Goal: Task Accomplishment & Management: Manage account settings

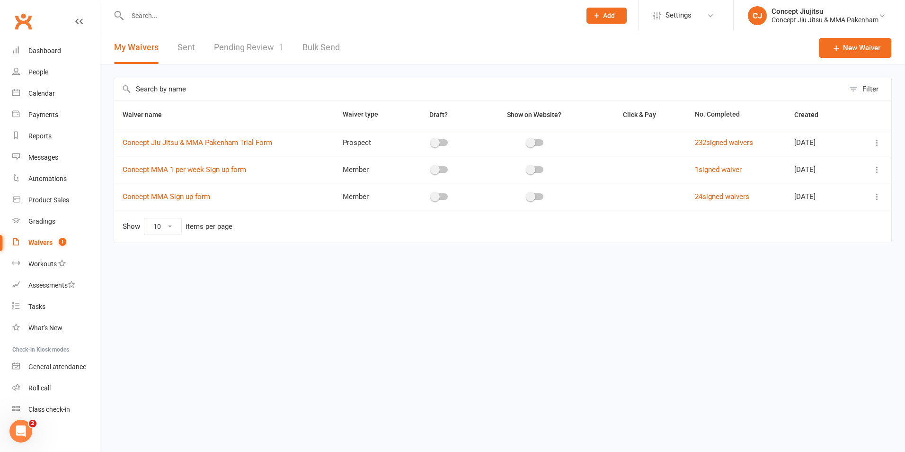
click at [256, 47] on link "Pending Review 1" at bounding box center [249, 47] width 70 height 33
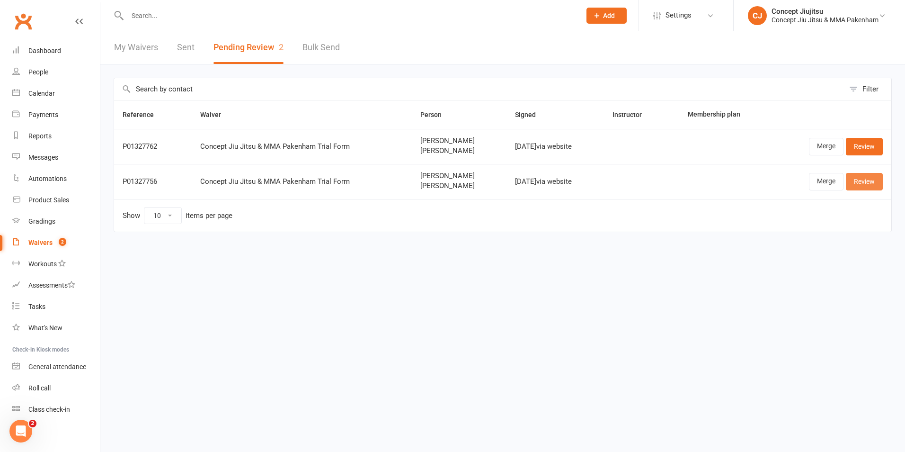
click at [872, 179] on link "Review" at bounding box center [864, 181] width 37 height 17
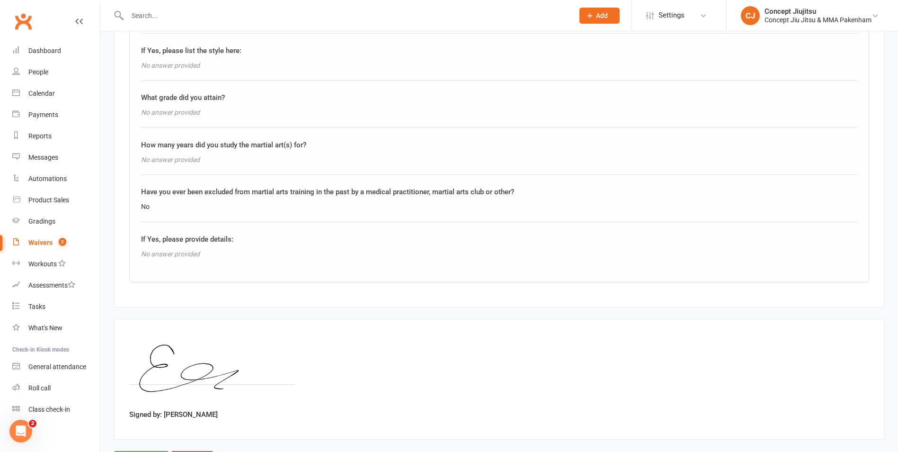
scroll to position [1469, 0]
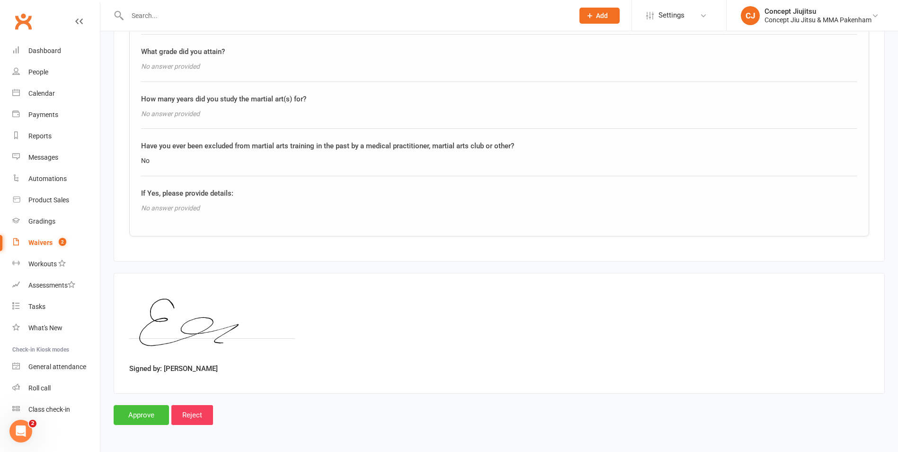
click at [131, 416] on input "Approve" at bounding box center [141, 415] width 55 height 20
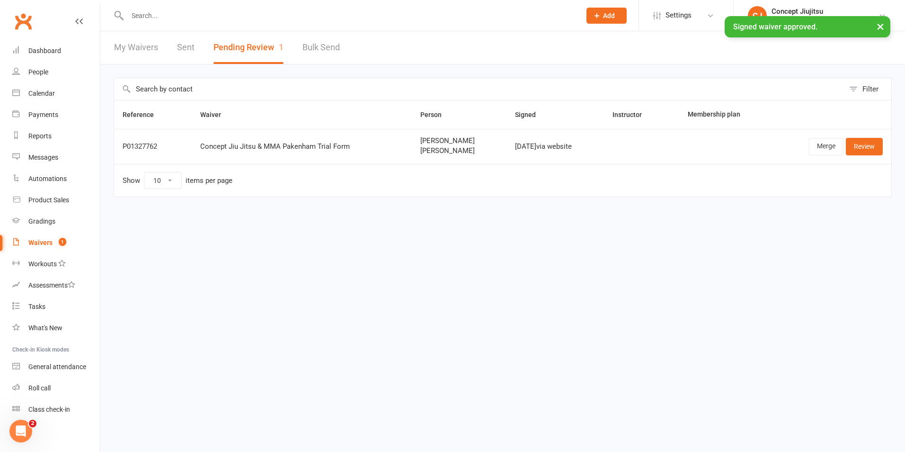
click at [245, 48] on button "Pending Review 1" at bounding box center [249, 47] width 70 height 33
click at [870, 143] on link "Review" at bounding box center [864, 146] width 37 height 17
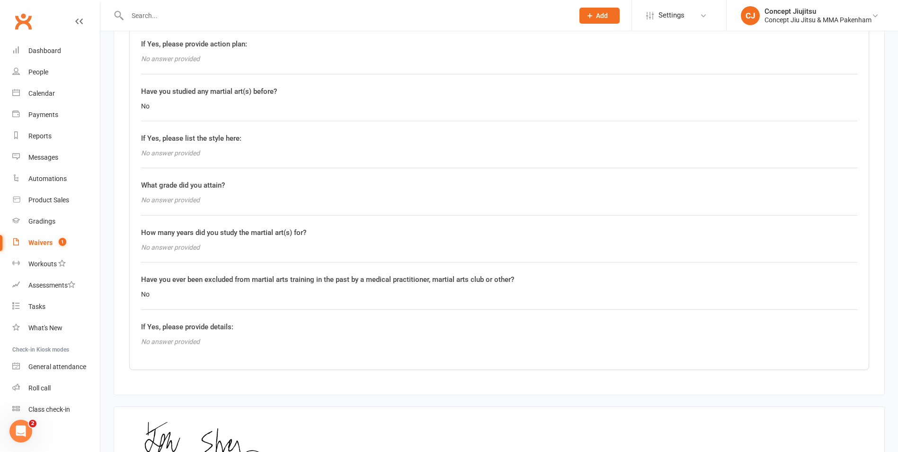
scroll to position [1469, 0]
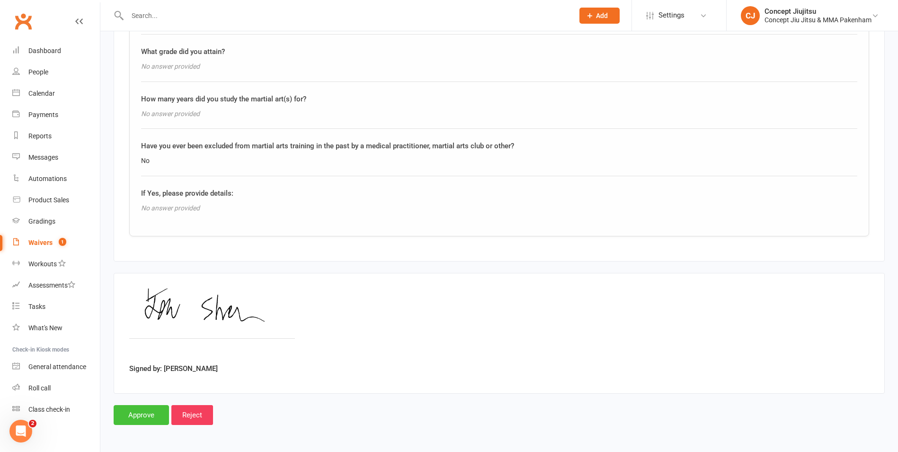
click at [151, 412] on input "Approve" at bounding box center [141, 415] width 55 height 20
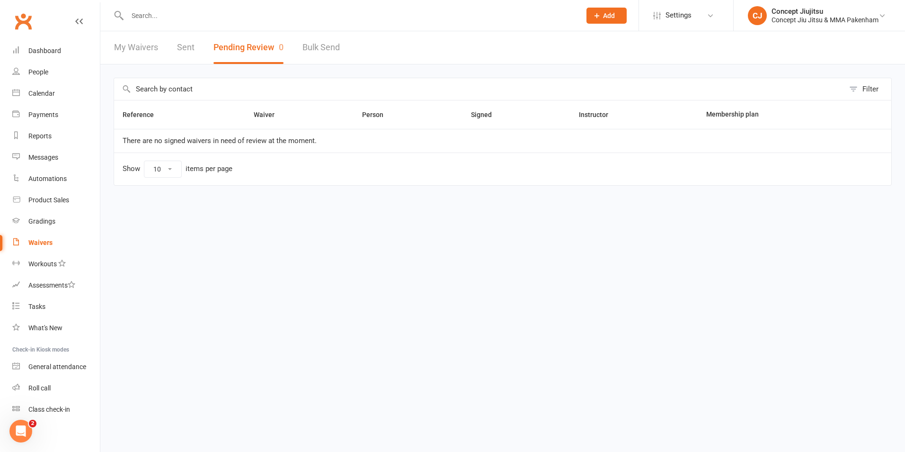
click at [232, 47] on button "Pending Review 0" at bounding box center [249, 47] width 70 height 33
click at [45, 242] on div "Waivers" at bounding box center [40, 243] width 24 height 8
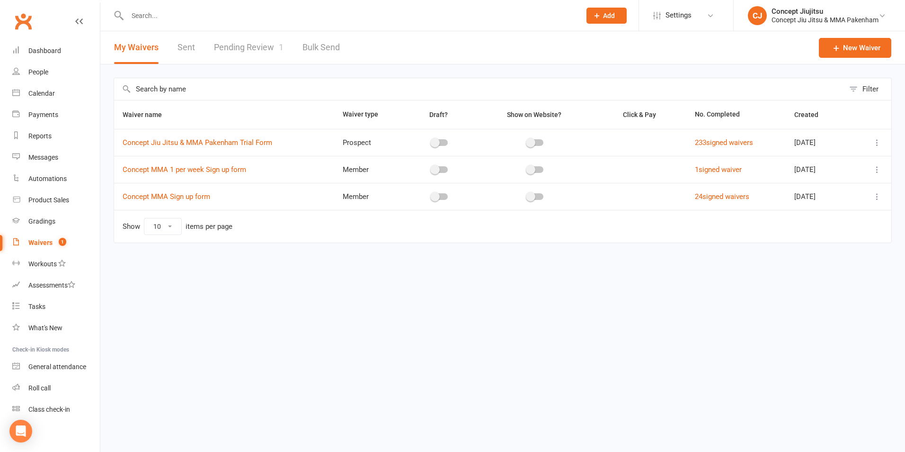
click at [266, 43] on link "Pending Review 1" at bounding box center [249, 47] width 70 height 33
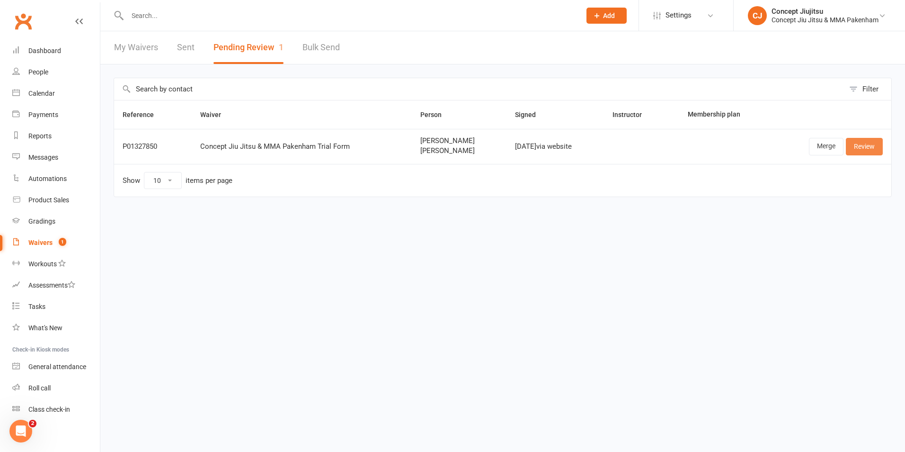
click at [859, 146] on link "Review" at bounding box center [864, 146] width 37 height 17
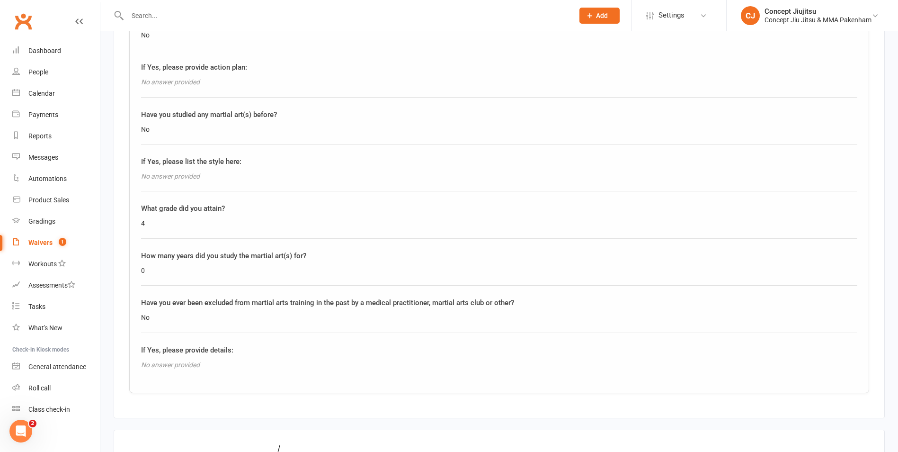
scroll to position [1326, 0]
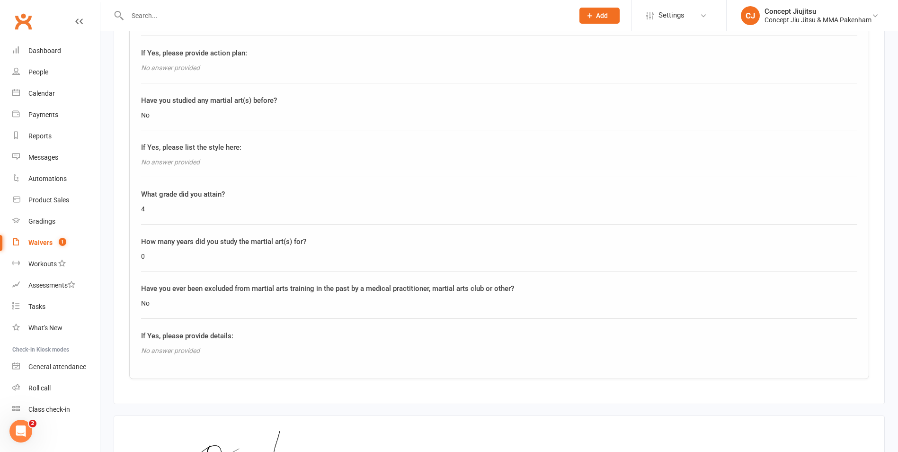
click at [146, 211] on div "4" at bounding box center [499, 209] width 717 height 10
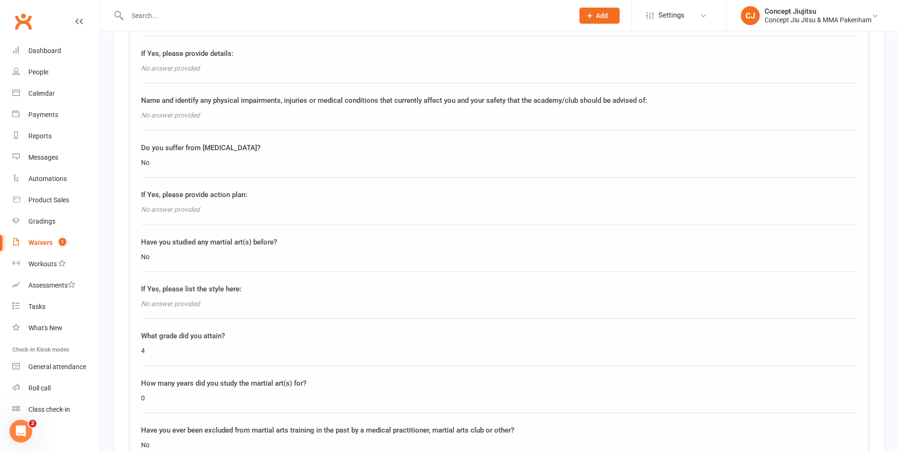
scroll to position [1469, 0]
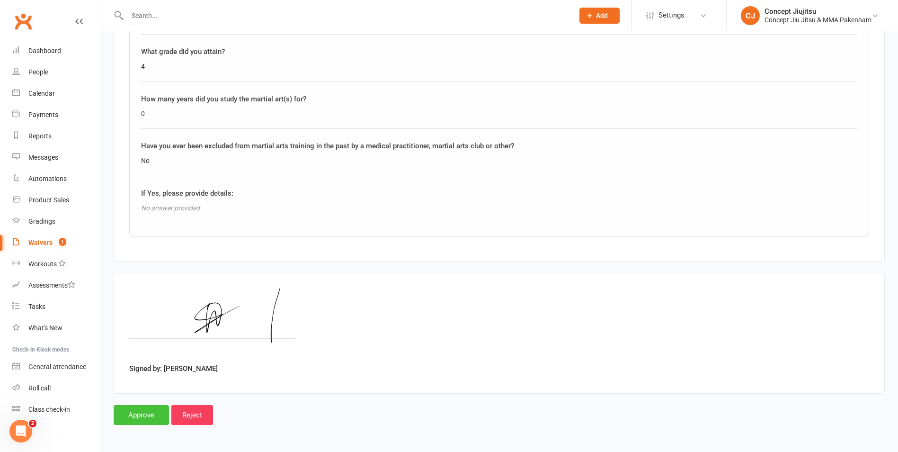
click at [151, 415] on input "Approve" at bounding box center [141, 415] width 55 height 20
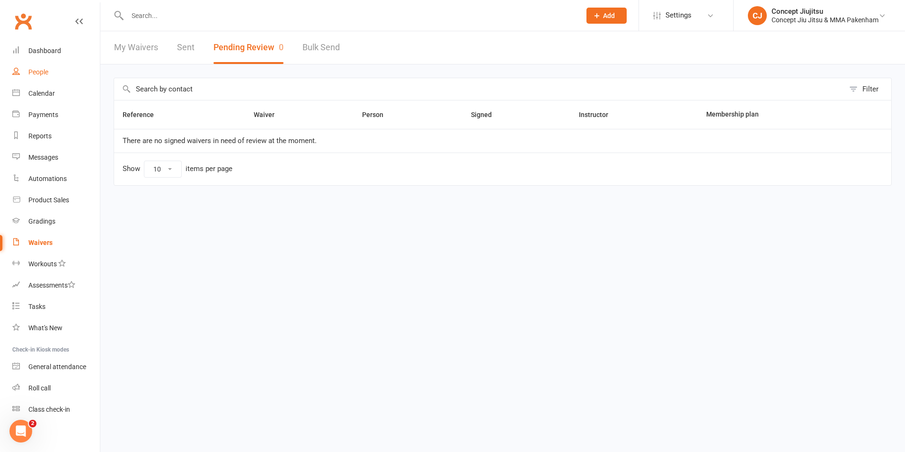
click at [43, 73] on div "People" at bounding box center [38, 72] width 20 height 8
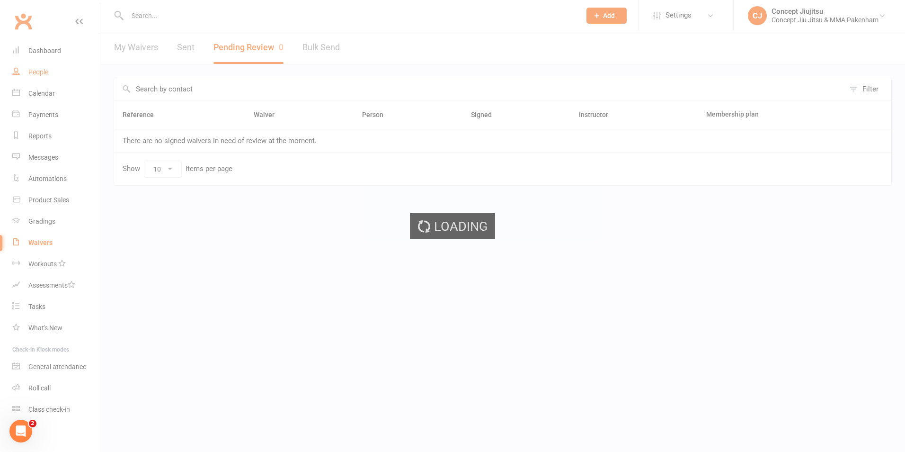
select select "100"
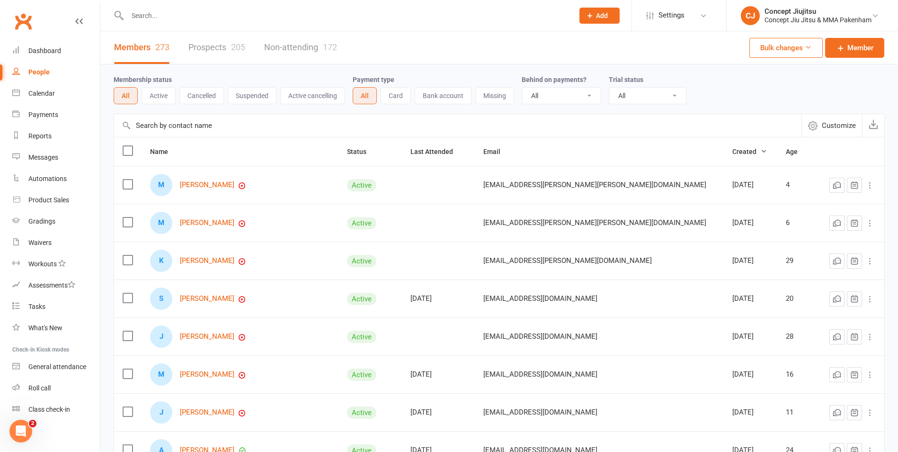
click at [143, 12] on input "text" at bounding box center [346, 15] width 443 height 13
click at [152, 16] on input "text" at bounding box center [346, 15] width 443 height 13
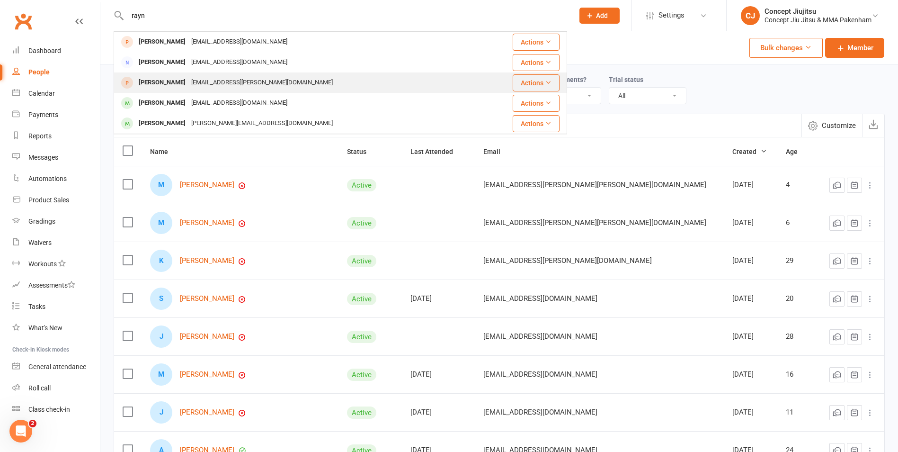
type input "rayn"
click at [161, 84] on div "[PERSON_NAME]" at bounding box center [162, 83] width 53 height 14
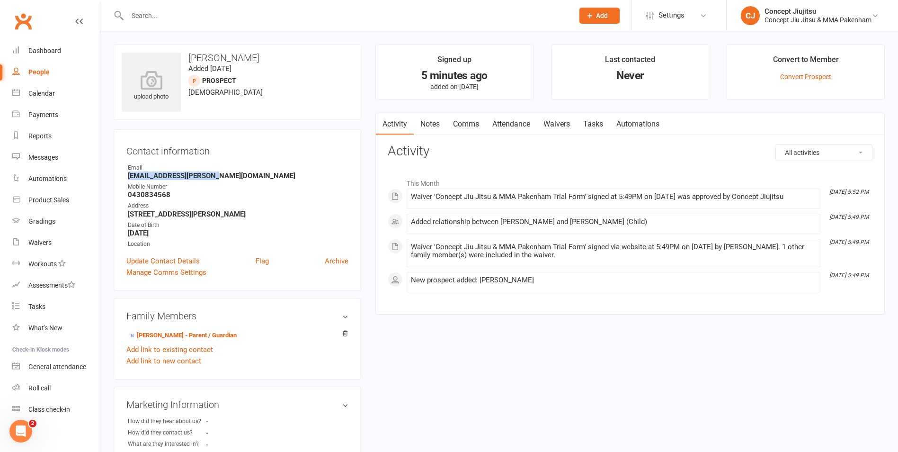
drag, startPoint x: 128, startPoint y: 175, endPoint x: 220, endPoint y: 177, distance: 91.9
click at [220, 177] on strong "[EMAIL_ADDRESS][PERSON_NAME][DOMAIN_NAME]" at bounding box center [238, 175] width 221 height 9
drag, startPoint x: 220, startPoint y: 177, endPoint x: 213, endPoint y: 176, distance: 7.2
copy strong "[EMAIL_ADDRESS][PERSON_NAME][DOMAIN_NAME]"
click at [38, 70] on div "People" at bounding box center [38, 72] width 21 height 8
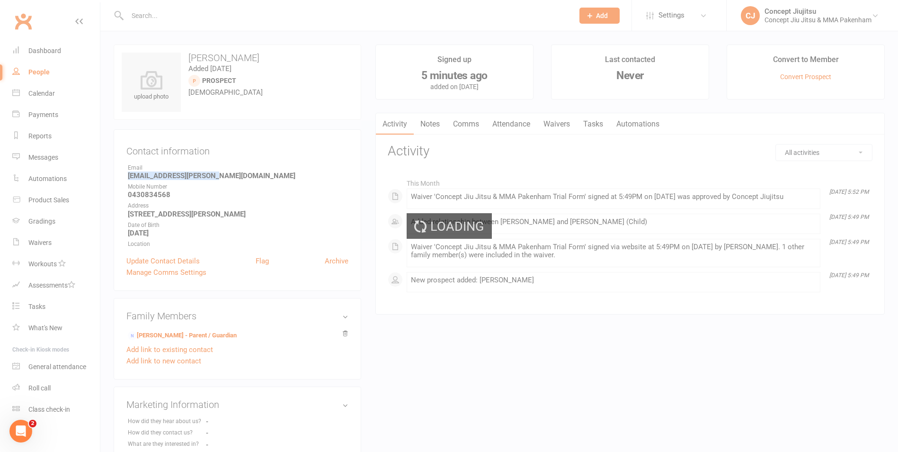
select select "100"
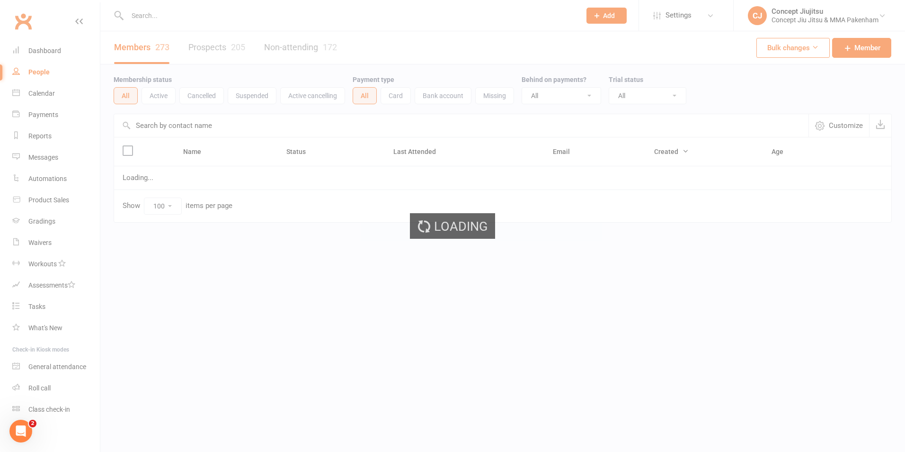
click at [152, 17] on div "Loading" at bounding box center [452, 226] width 905 height 452
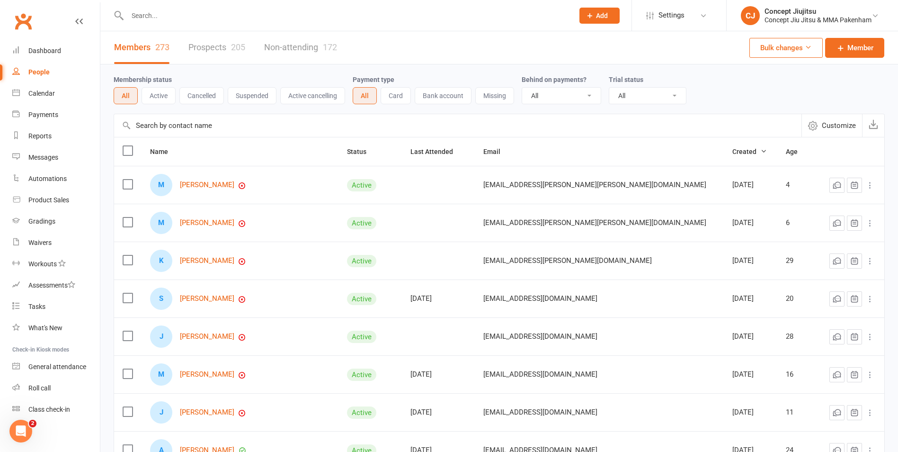
click at [140, 14] on input "text" at bounding box center [346, 15] width 443 height 13
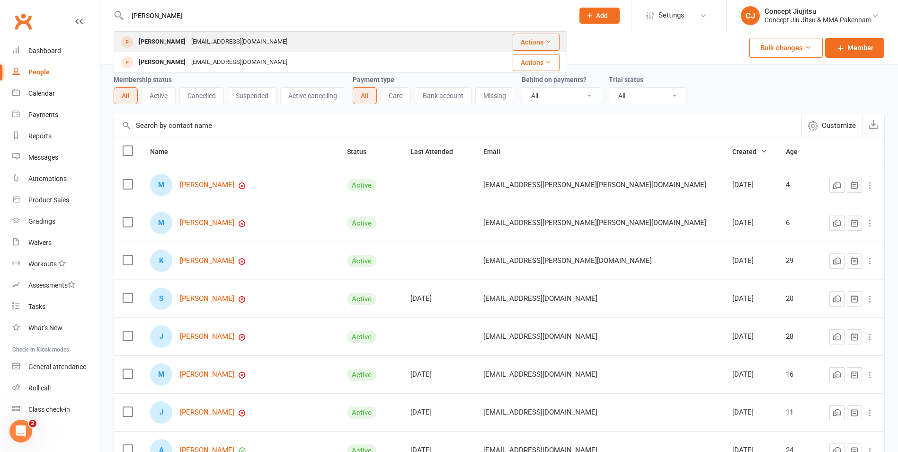
type input "[PERSON_NAME]"
click at [170, 39] on div "[PERSON_NAME]" at bounding box center [162, 42] width 53 height 14
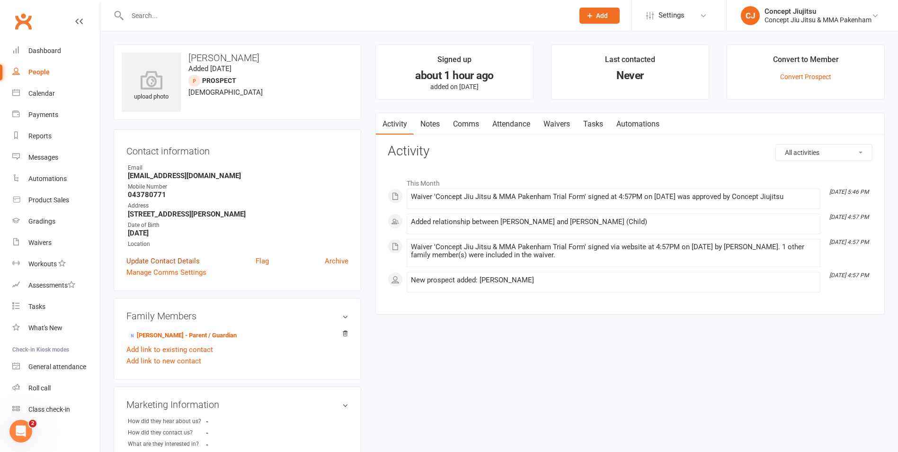
click at [161, 261] on link "Update Contact Details" at bounding box center [162, 260] width 73 height 11
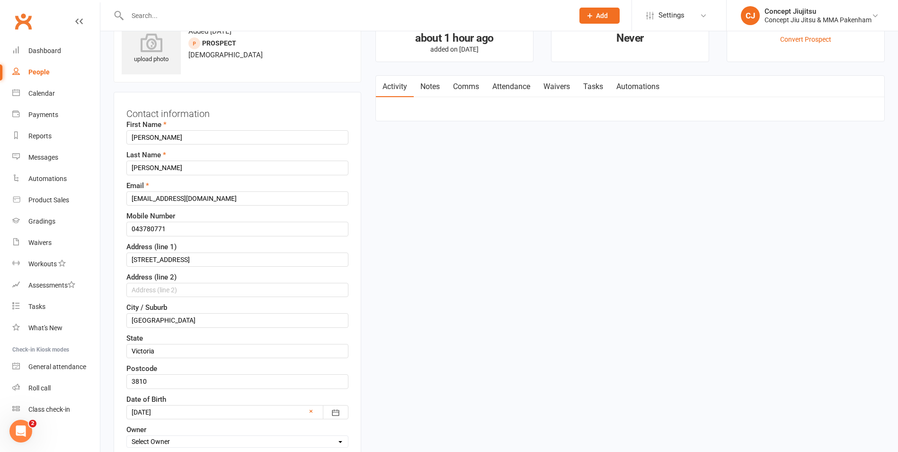
scroll to position [45, 0]
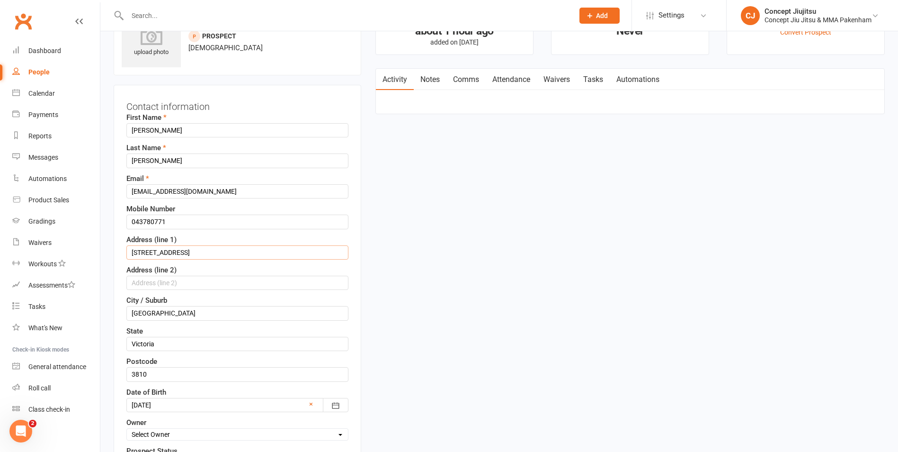
click at [143, 250] on input "[STREET_ADDRESS]" at bounding box center [237, 252] width 222 height 14
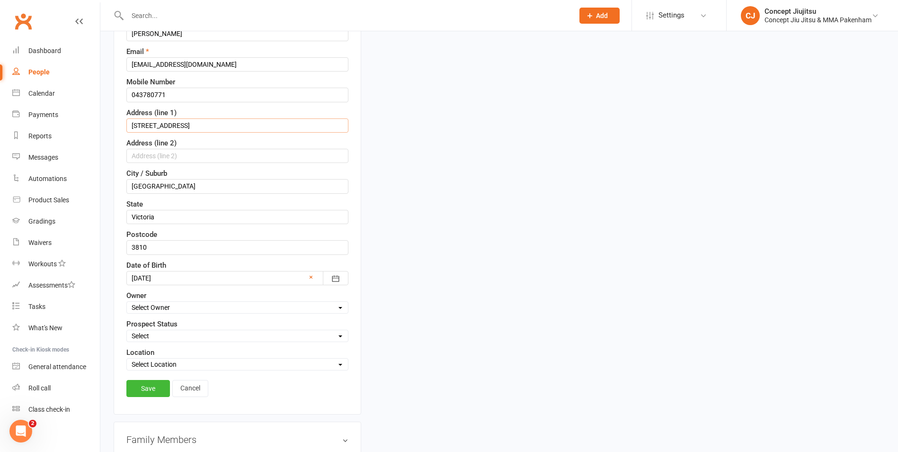
scroll to position [187, 0]
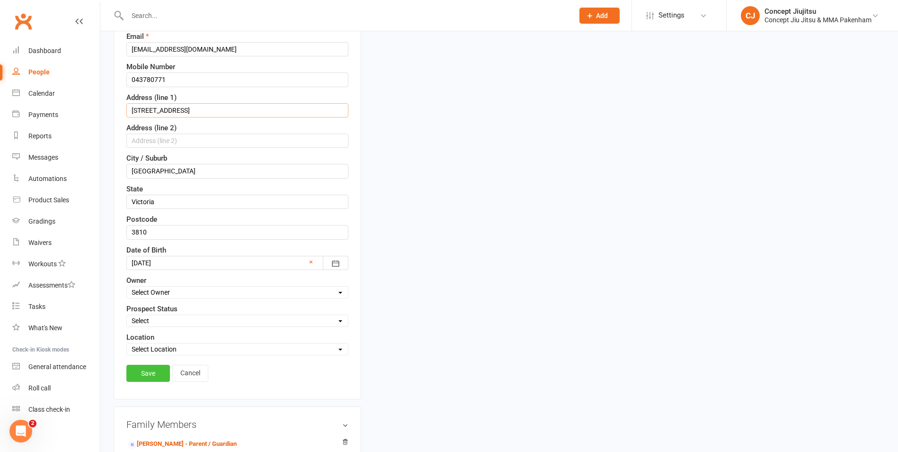
type input "[STREET_ADDRESS]"
click at [150, 374] on link "Save" at bounding box center [148, 373] width 44 height 17
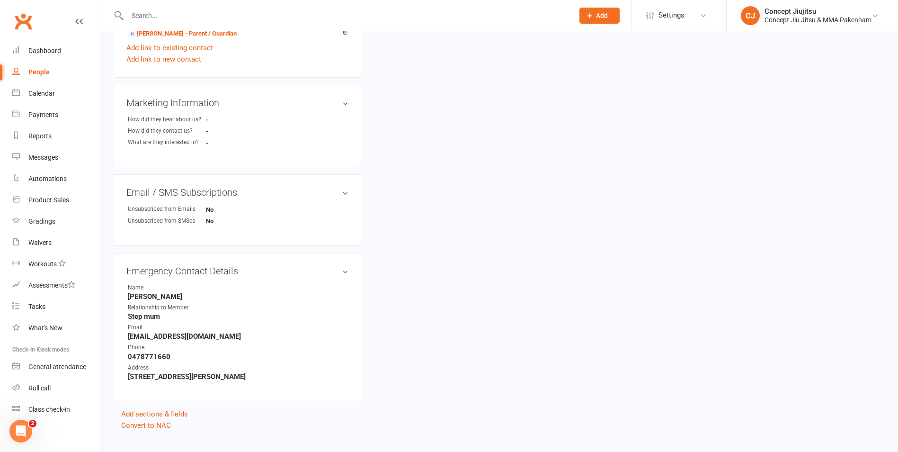
scroll to position [318, 0]
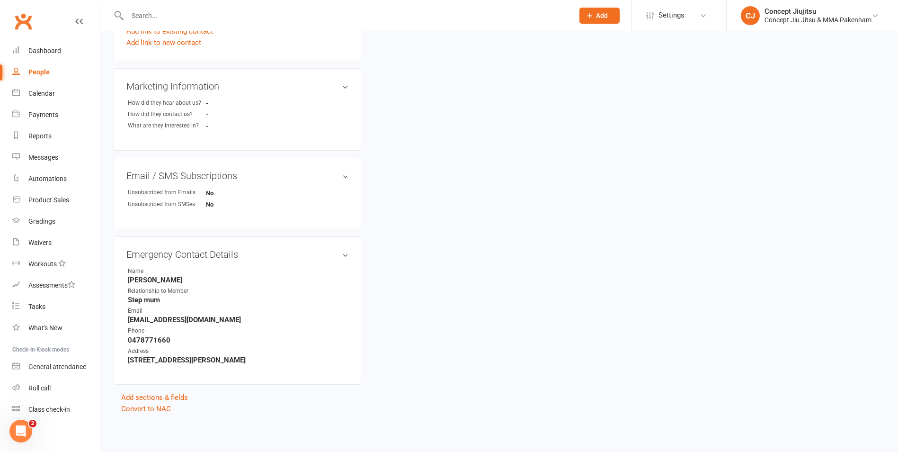
click at [143, 361] on strong "[STREET_ADDRESS][PERSON_NAME]" at bounding box center [238, 360] width 221 height 9
click at [332, 251] on link "edit" at bounding box center [331, 254] width 11 height 8
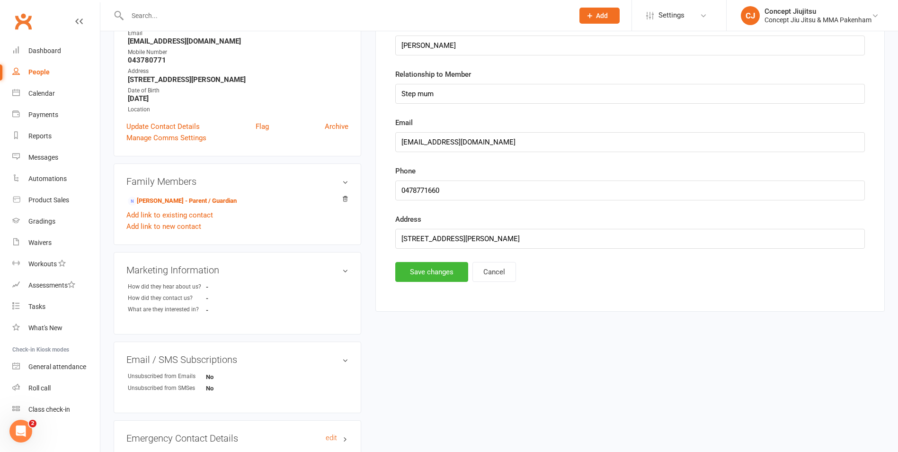
scroll to position [206, 0]
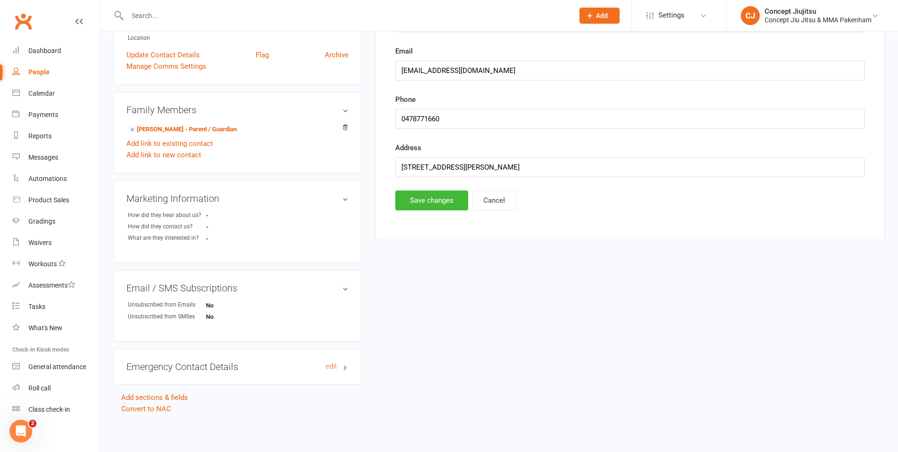
click at [213, 368] on h3 "Emergency Contact Details edit" at bounding box center [237, 366] width 222 height 10
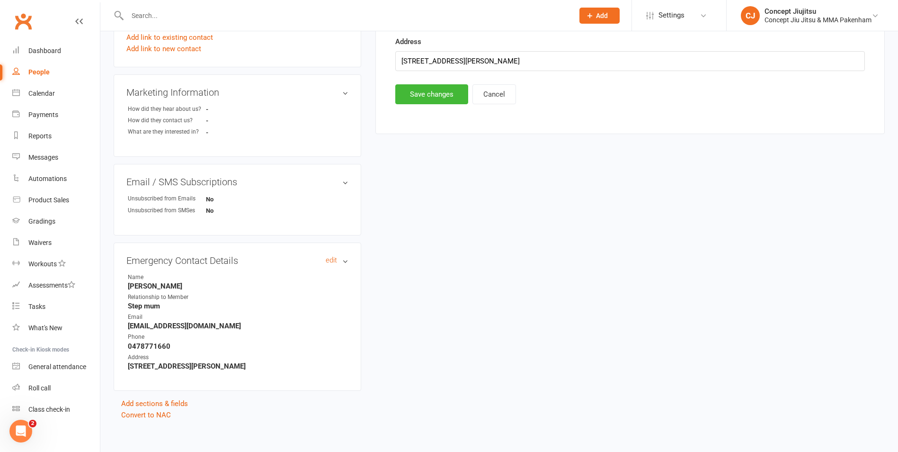
scroll to position [318, 0]
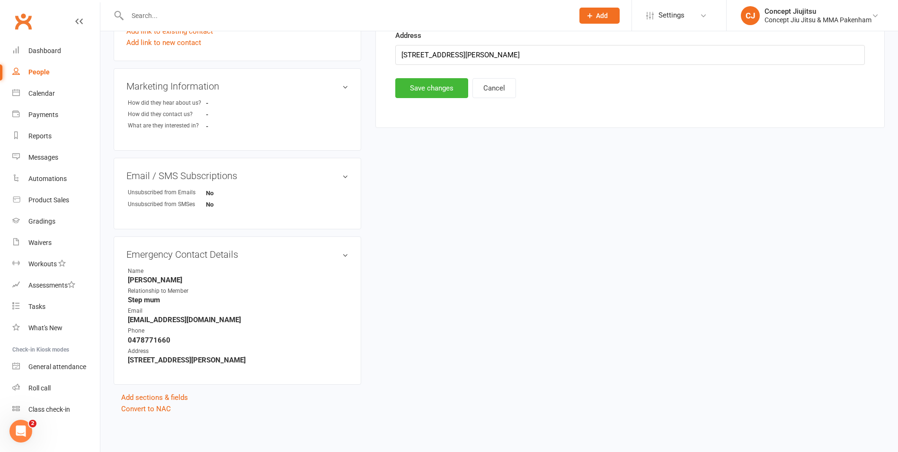
click at [145, 364] on strong "[STREET_ADDRESS][PERSON_NAME]" at bounding box center [238, 360] width 221 height 9
click at [330, 255] on link "edit" at bounding box center [331, 254] width 11 height 8
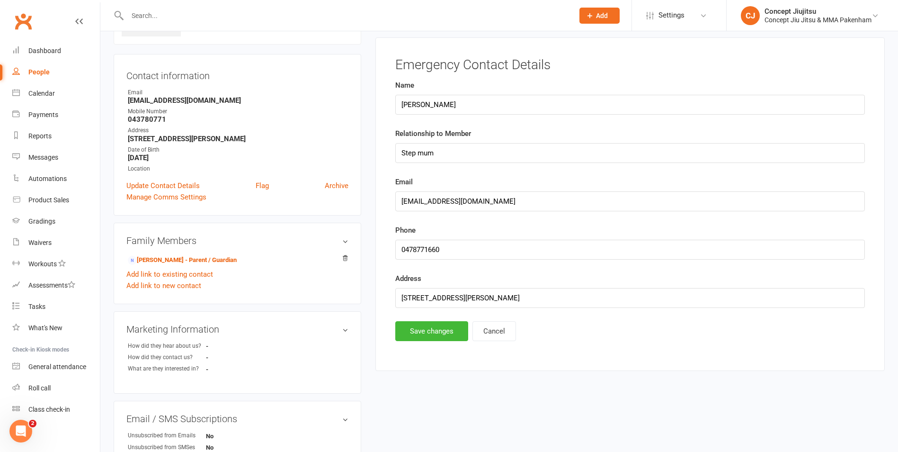
scroll to position [65, 0]
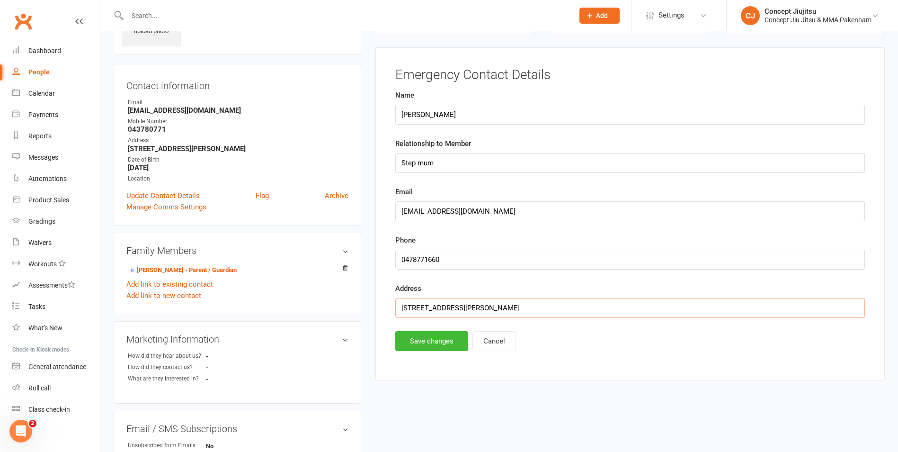
click at [414, 309] on input "[STREET_ADDRESS][PERSON_NAME]" at bounding box center [630, 308] width 470 height 20
click at [455, 306] on input "[STREET_ADDRESS][PERSON_NAME]" at bounding box center [630, 308] width 470 height 20
click at [449, 307] on input "[STREET_ADDRESS][PERSON_NAME]" at bounding box center [630, 308] width 470 height 20
type input "[STREET_ADDRESS][PERSON_NAME]"
click at [426, 342] on button "Save changes" at bounding box center [431, 341] width 73 height 20
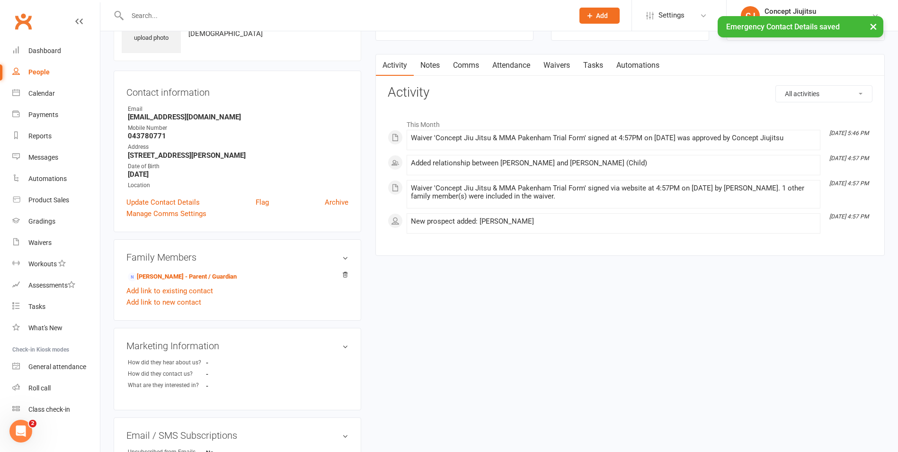
scroll to position [0, 0]
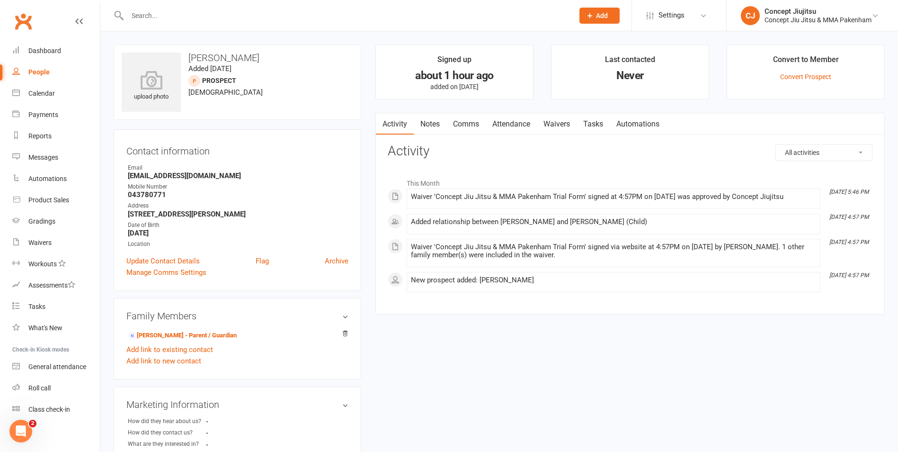
click at [140, 4] on div at bounding box center [341, 15] width 454 height 31
click at [141, 15] on input "text" at bounding box center [346, 15] width 443 height 13
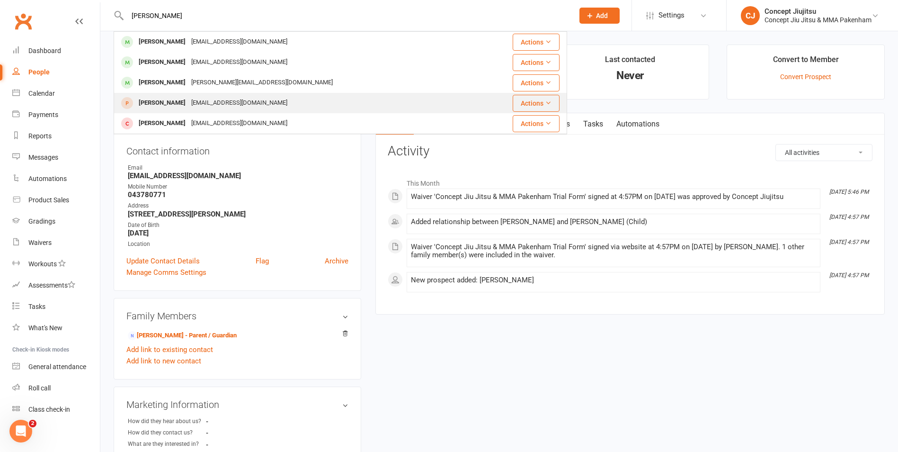
type input "[PERSON_NAME]"
click at [170, 100] on div "[PERSON_NAME]" at bounding box center [162, 103] width 53 height 14
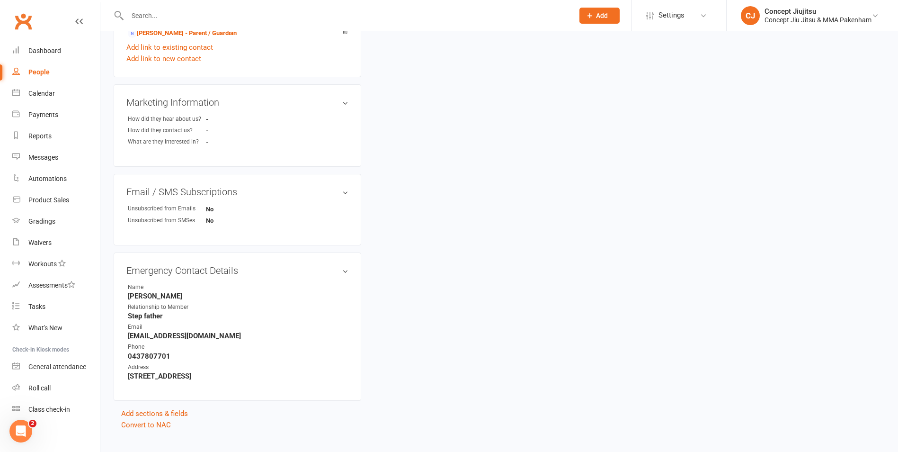
scroll to position [318, 0]
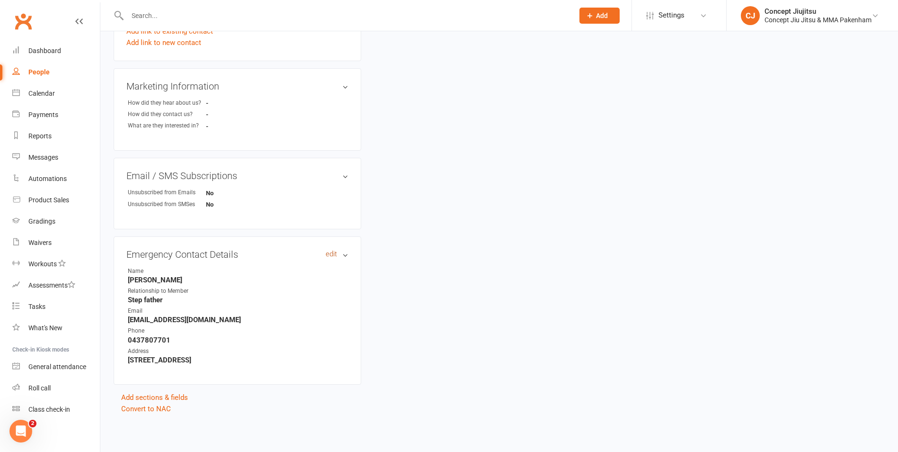
click at [332, 255] on link "edit" at bounding box center [331, 254] width 11 height 8
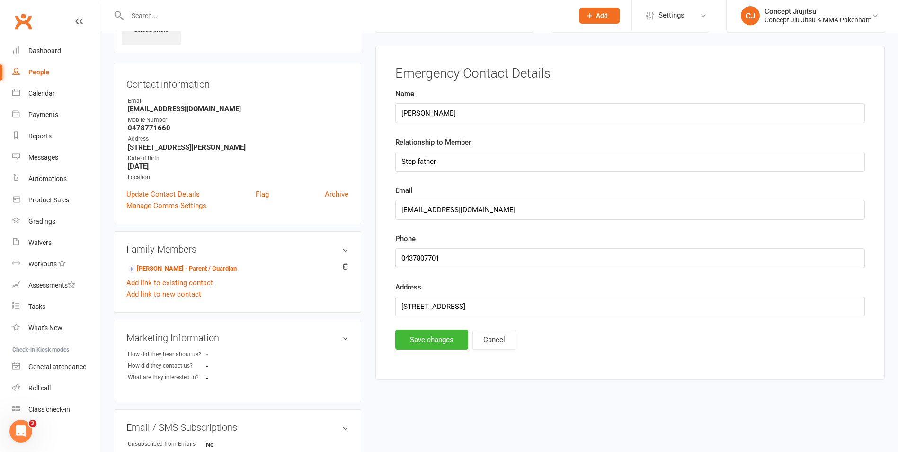
scroll to position [65, 0]
click at [415, 310] on input "[STREET_ADDRESS]" at bounding box center [630, 308] width 470 height 20
click at [452, 308] on input "[STREET_ADDRESS]" at bounding box center [630, 308] width 470 height 20
click at [448, 307] on input "[STREET_ADDRESS]" at bounding box center [630, 308] width 470 height 20
type input "[STREET_ADDRESS]"
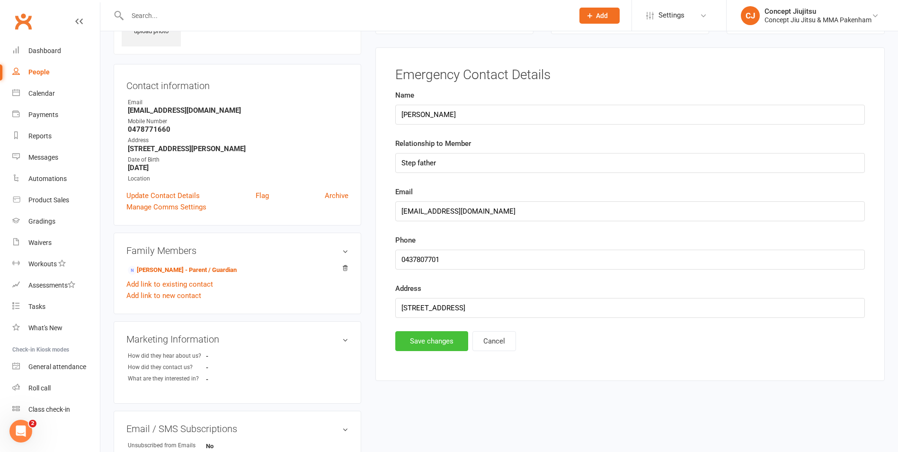
click at [440, 340] on button "Save changes" at bounding box center [431, 341] width 73 height 20
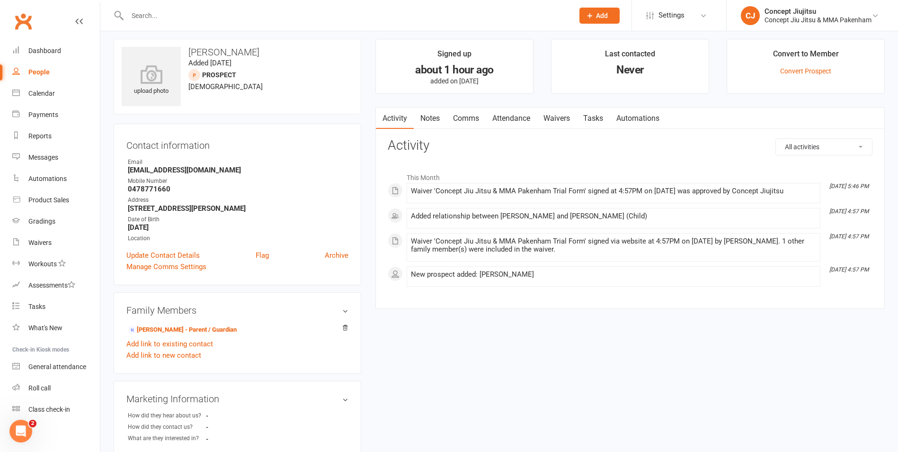
scroll to position [0, 0]
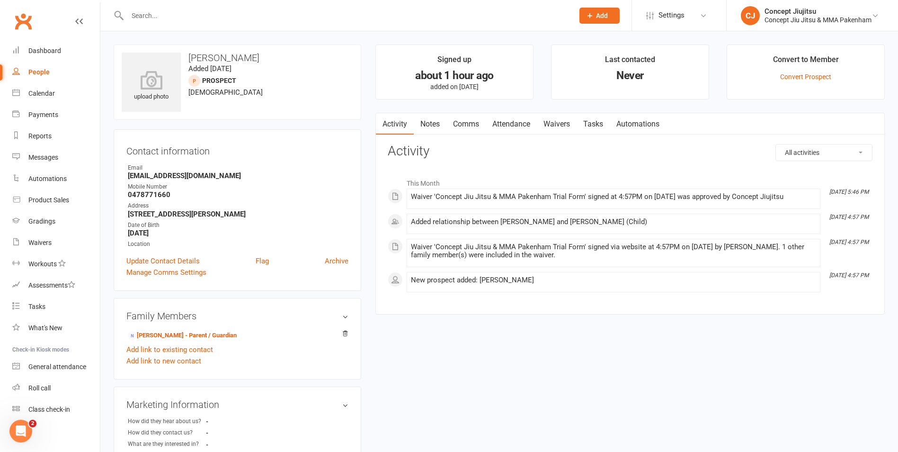
click at [140, 11] on input "text" at bounding box center [346, 15] width 443 height 13
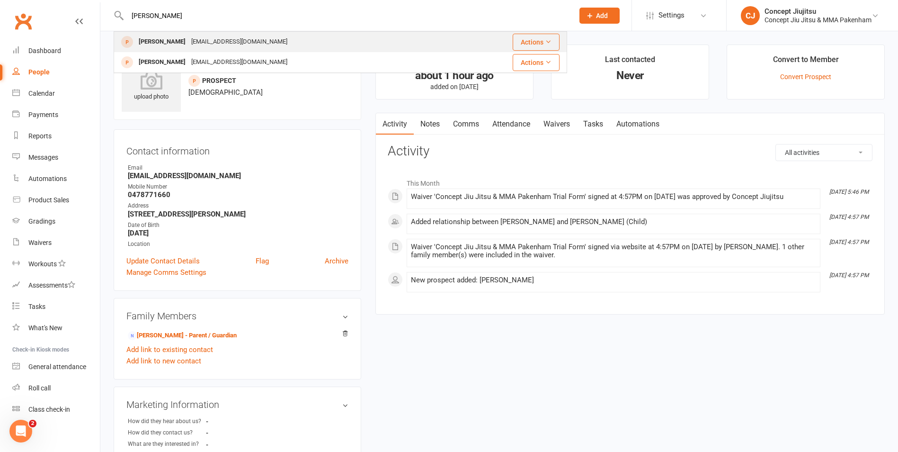
type input "[PERSON_NAME]"
click at [217, 38] on div "[EMAIL_ADDRESS][DOMAIN_NAME]" at bounding box center [239, 42] width 102 height 14
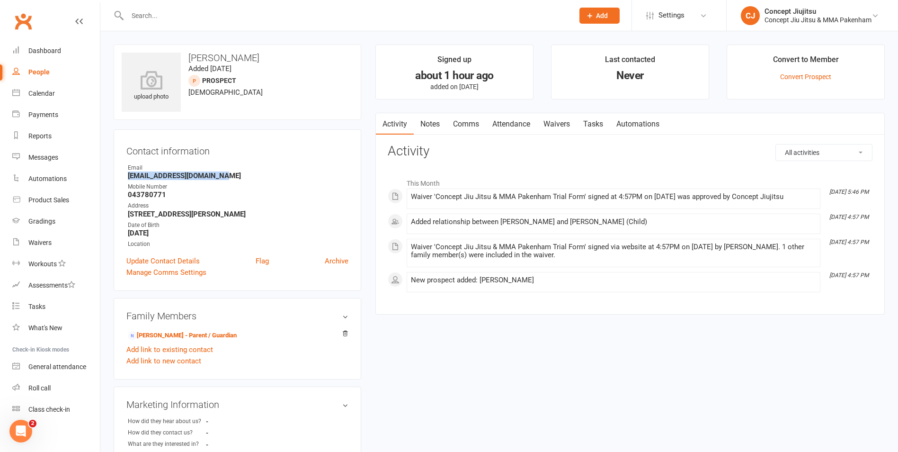
drag, startPoint x: 128, startPoint y: 176, endPoint x: 224, endPoint y: 173, distance: 95.7
click at [224, 173] on strong "[EMAIL_ADDRESS][DOMAIN_NAME]" at bounding box center [238, 175] width 221 height 9
copy strong "[EMAIL_ADDRESS][DOMAIN_NAME]"
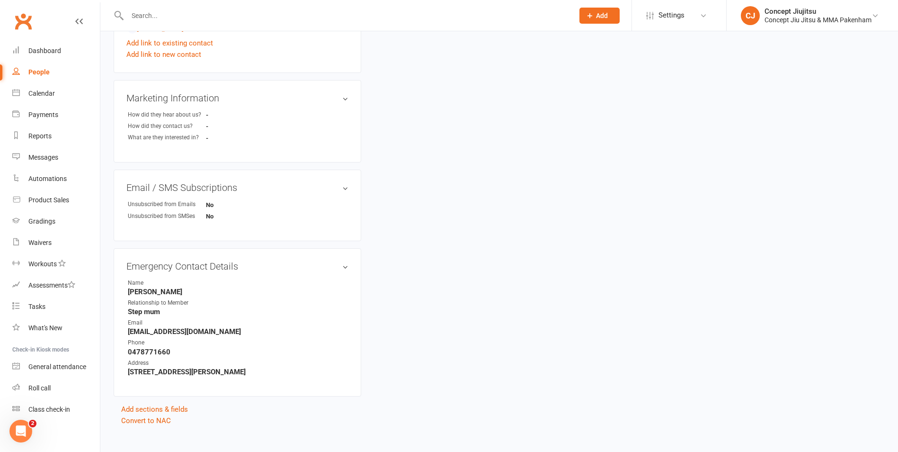
scroll to position [318, 0]
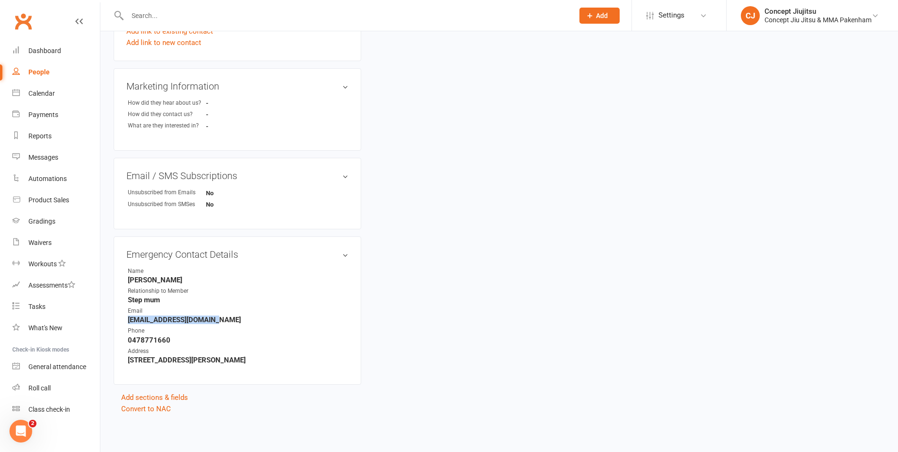
drag, startPoint x: 129, startPoint y: 321, endPoint x: 212, endPoint y: 322, distance: 83.4
click at [213, 322] on strong "[EMAIL_ADDRESS][DOMAIN_NAME]" at bounding box center [238, 319] width 221 height 9
drag, startPoint x: 212, startPoint y: 322, endPoint x: 207, endPoint y: 319, distance: 6.2
copy strong "[EMAIL_ADDRESS][DOMAIN_NAME]"
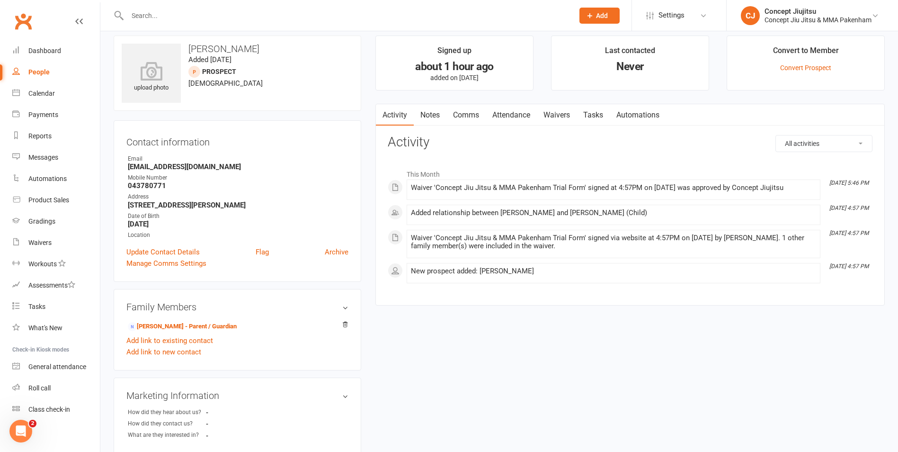
scroll to position [0, 0]
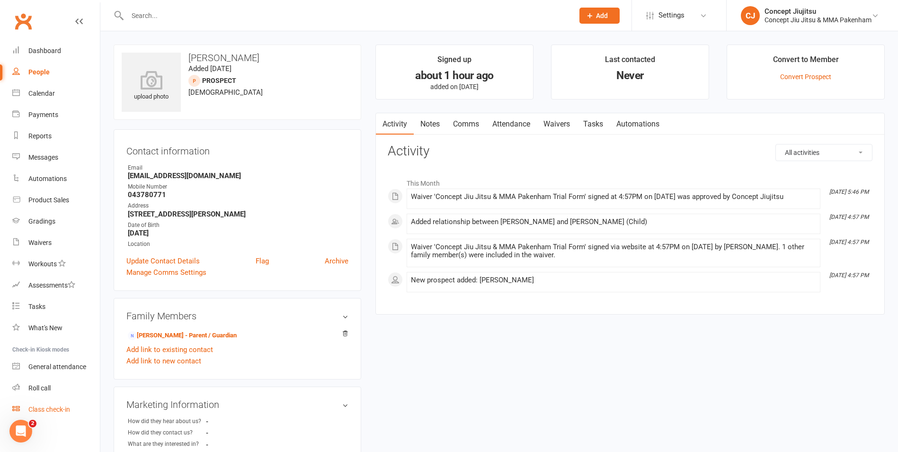
click at [60, 409] on div "Class check-in" at bounding box center [49, 409] width 42 height 8
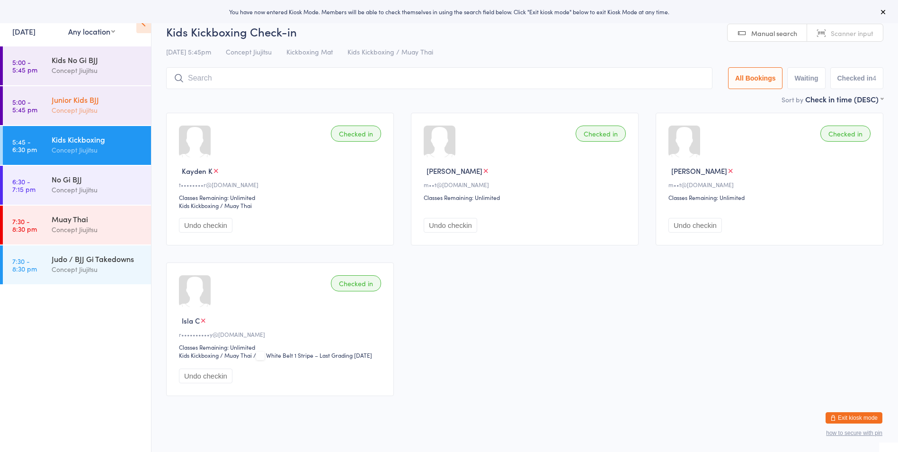
click at [68, 99] on div "Junior Kids BJJ" at bounding box center [97, 99] width 91 height 10
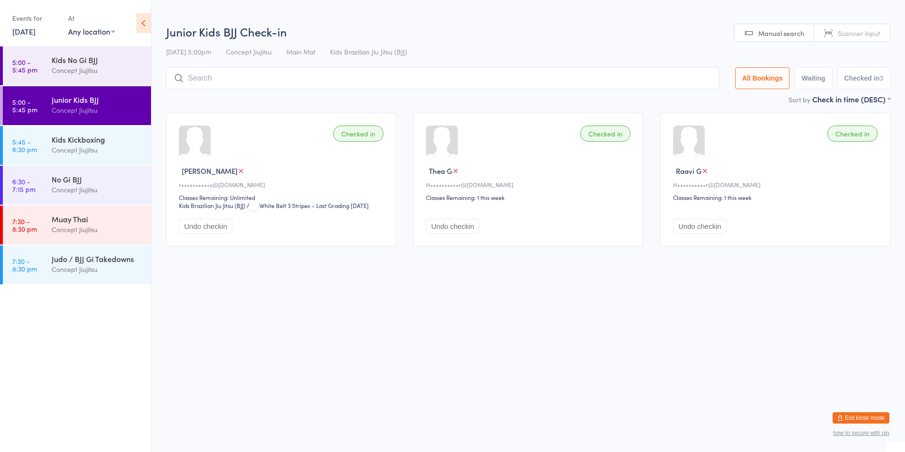
click at [194, 77] on input "search" at bounding box center [443, 78] width 554 height 22
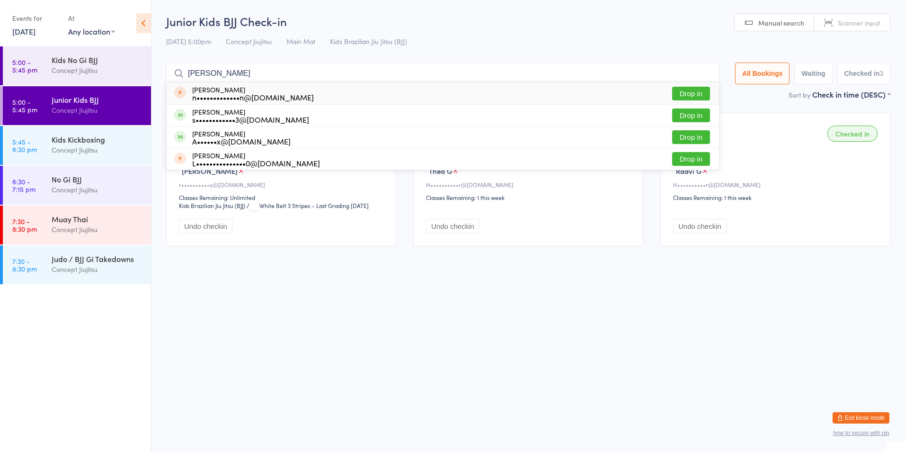
type input "sophie"
click at [686, 94] on button "Drop in" at bounding box center [691, 94] width 38 height 14
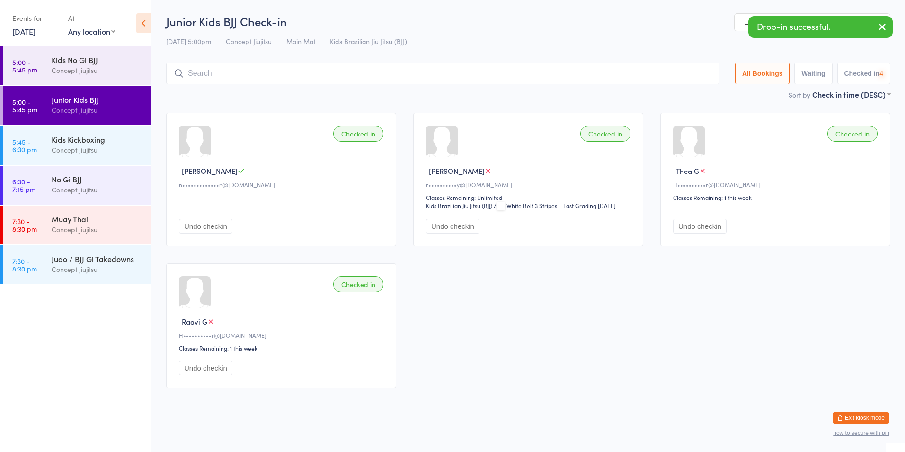
click at [213, 73] on input "search" at bounding box center [443, 74] width 554 height 22
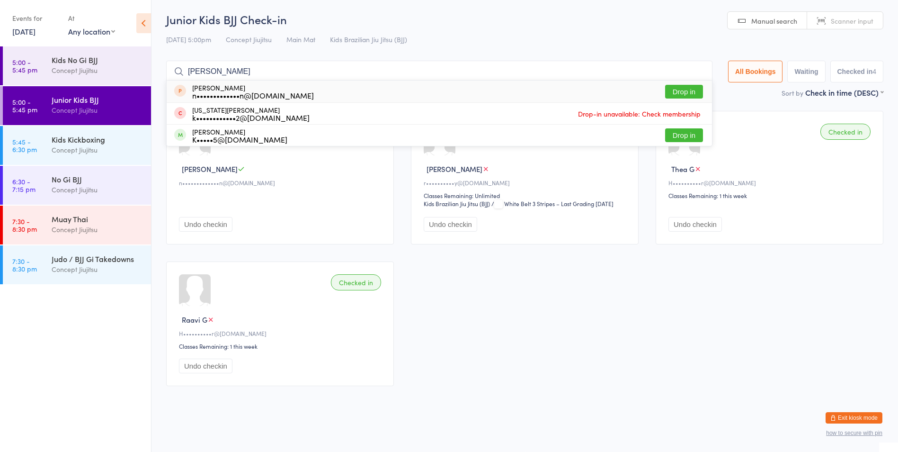
type input "george"
click at [683, 87] on button "Drop in" at bounding box center [684, 92] width 38 height 14
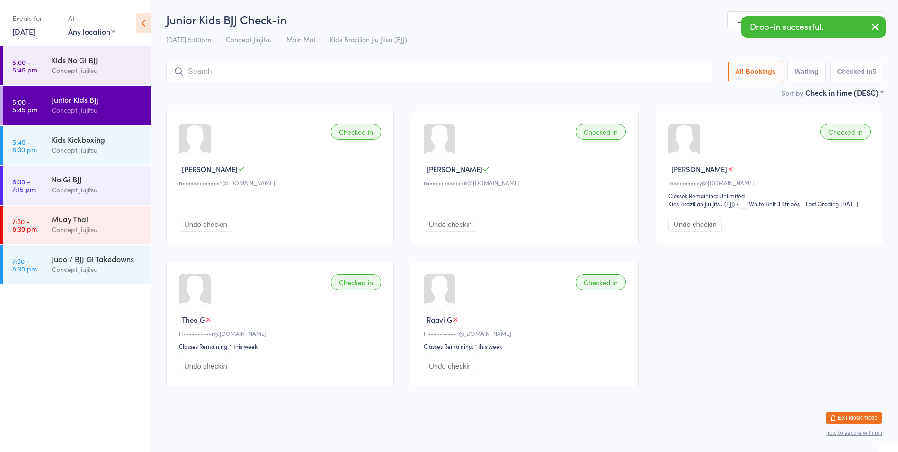
click at [197, 72] on input "search" at bounding box center [439, 72] width 547 height 22
click at [198, 72] on input "search" at bounding box center [439, 72] width 547 height 22
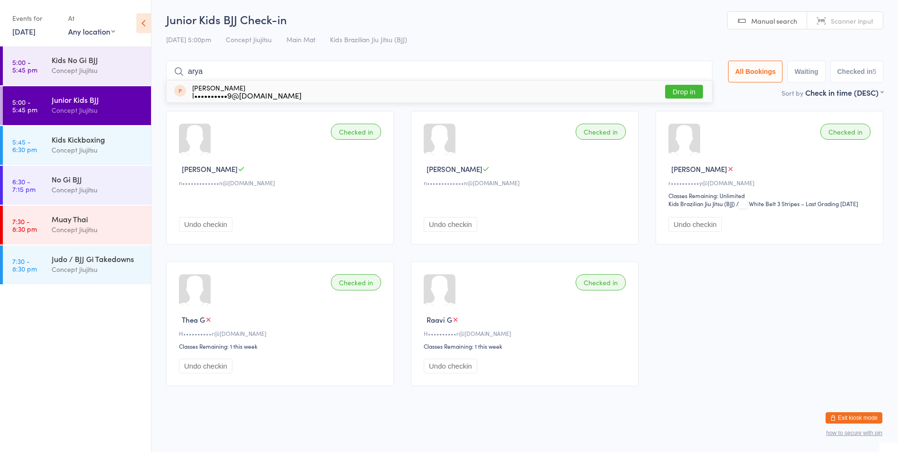
type input "arya"
click at [682, 91] on button "Drop in" at bounding box center [684, 92] width 38 height 14
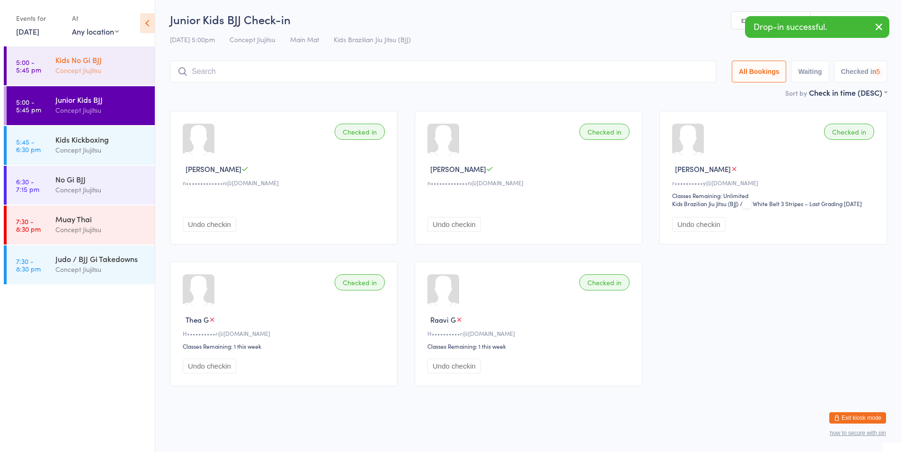
scroll to position [0, 0]
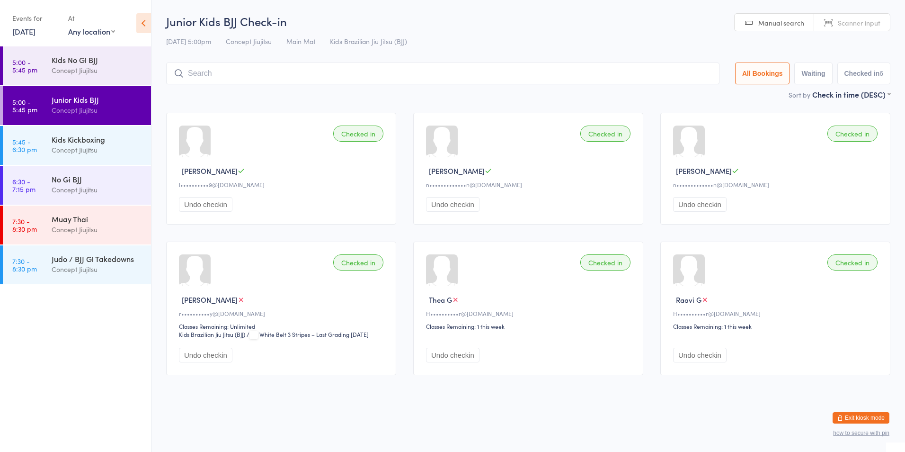
click at [871, 414] on button "Exit kiosk mode" at bounding box center [861, 417] width 57 height 11
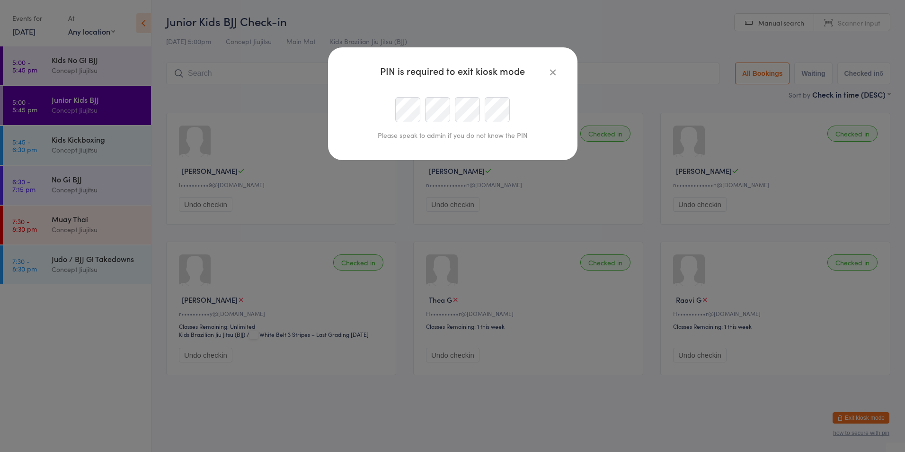
type input "[EMAIL_ADDRESS][DOMAIN_NAME]"
click at [388, 112] on div at bounding box center [453, 109] width 216 height 25
click at [360, 110] on div at bounding box center [453, 109] width 216 height 25
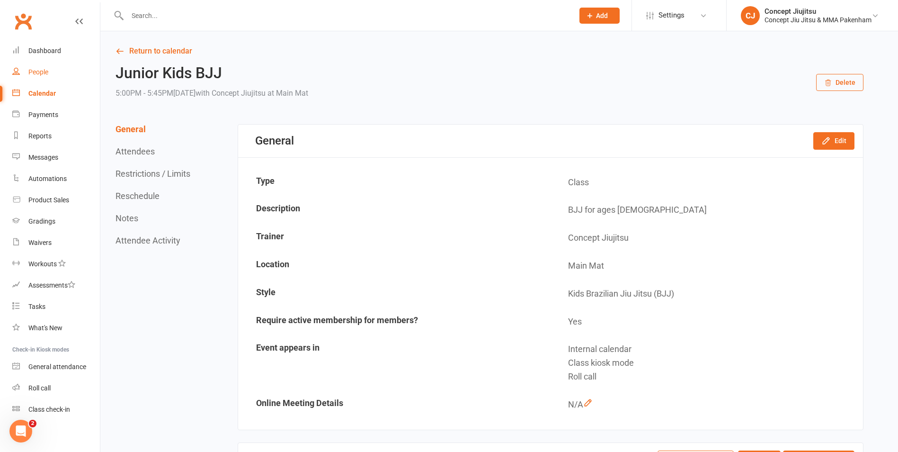
click at [46, 71] on div "People" at bounding box center [38, 72] width 20 height 8
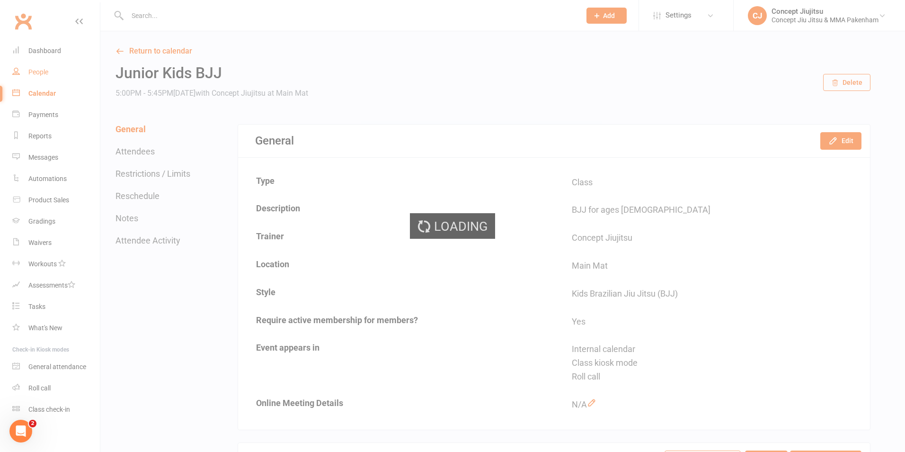
select select "100"
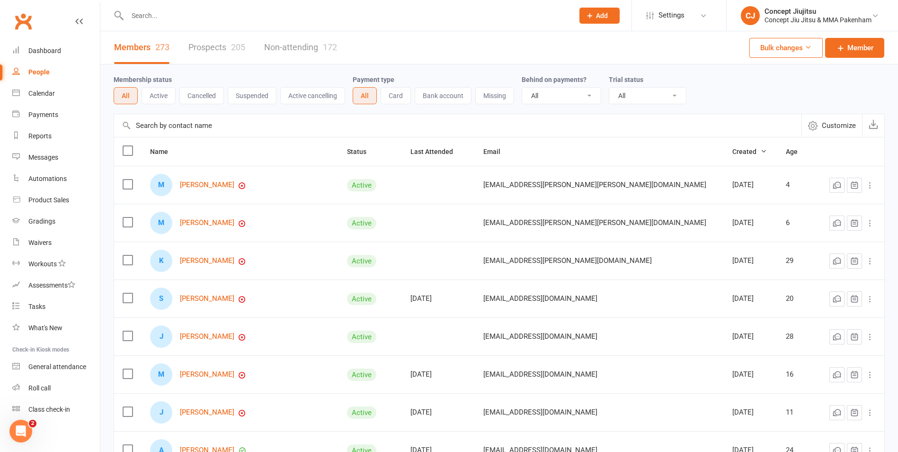
click at [154, 9] on input "text" at bounding box center [346, 15] width 443 height 13
click at [142, 18] on input "text" at bounding box center [346, 15] width 443 height 13
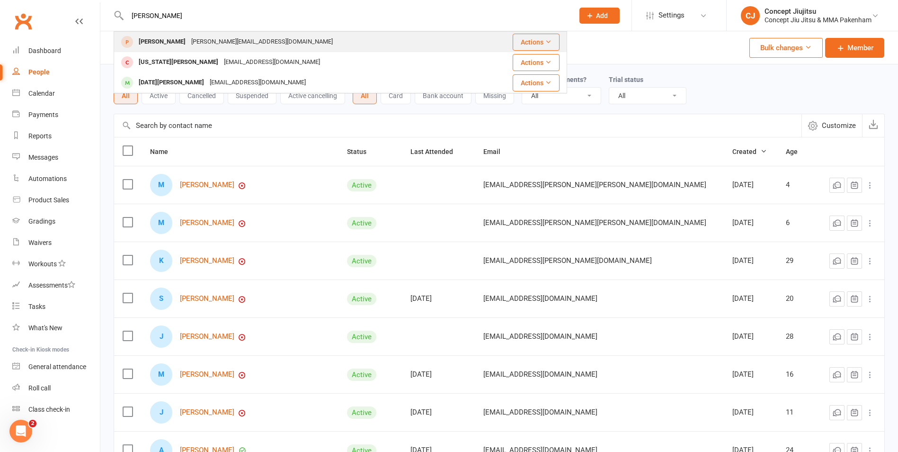
type input "george"
click at [163, 41] on div "George McLaren" at bounding box center [162, 42] width 53 height 14
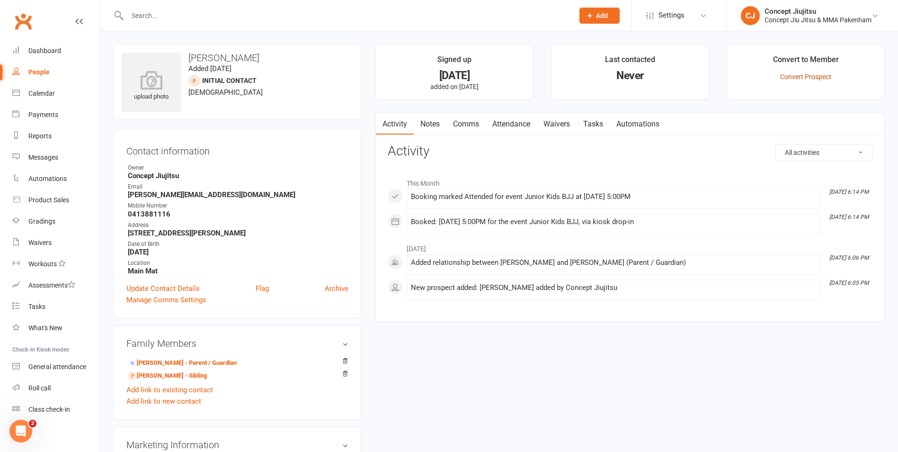
click at [816, 75] on link "Convert Prospect" at bounding box center [805, 77] width 51 height 8
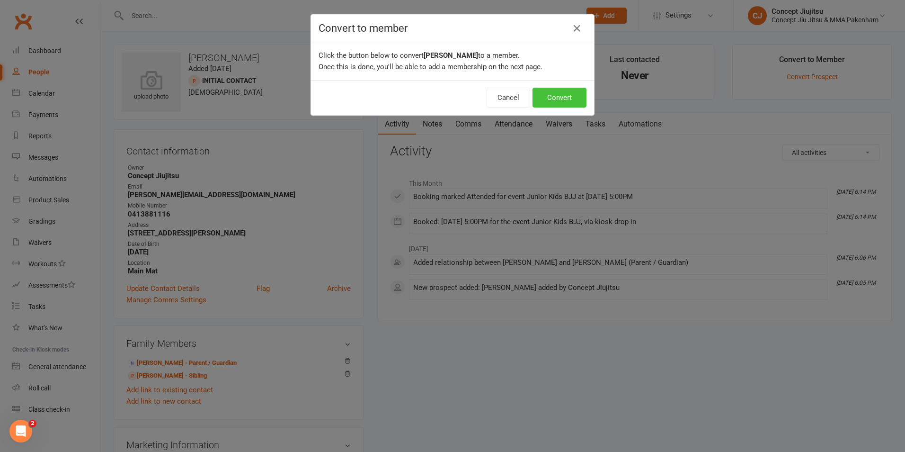
click at [561, 95] on button "Convert" at bounding box center [560, 98] width 54 height 20
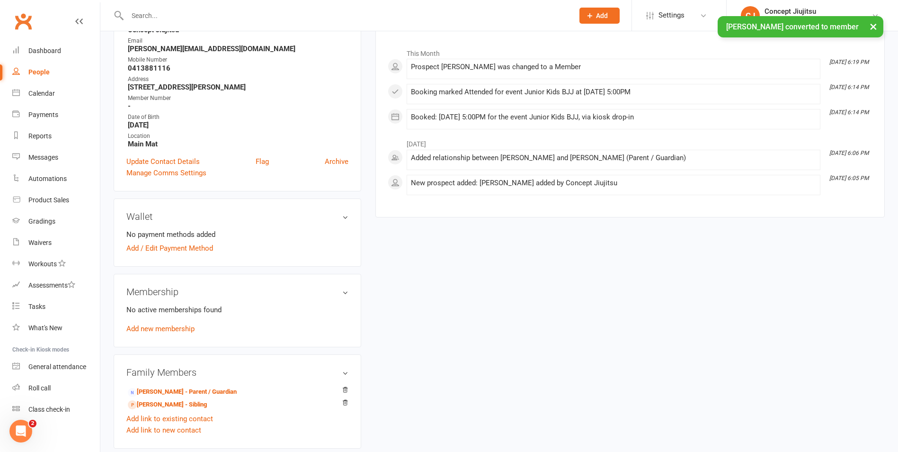
scroll to position [189, 0]
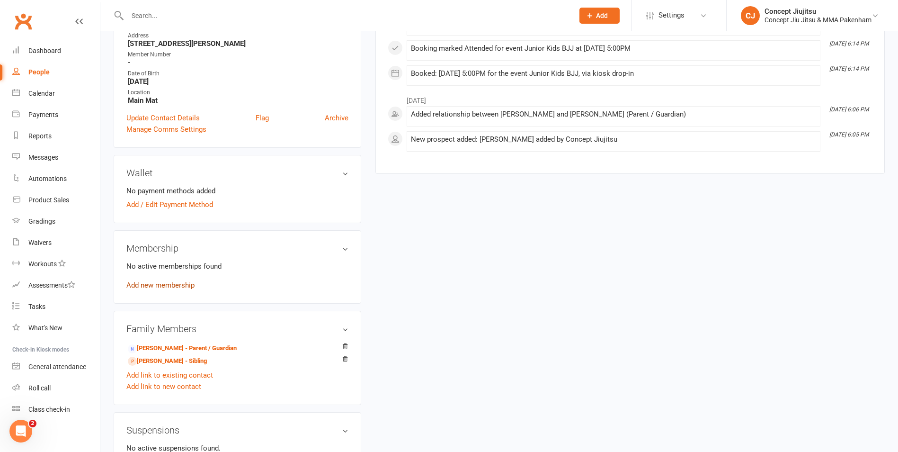
click at [173, 287] on link "Add new membership" at bounding box center [160, 285] width 68 height 9
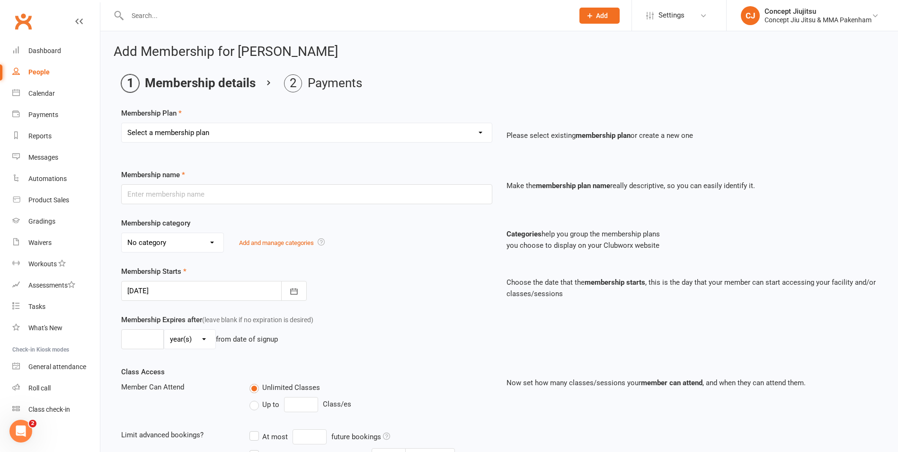
click at [200, 130] on select "Select a membership plan Create new Membership Plan Adults / Teens Kickboxing /…" at bounding box center [307, 132] width 370 height 19
select select "7"
click at [122, 123] on select "Select a membership plan Create new Membership Plan Adults / Teens Kickboxing /…" at bounding box center [307, 132] width 370 height 19
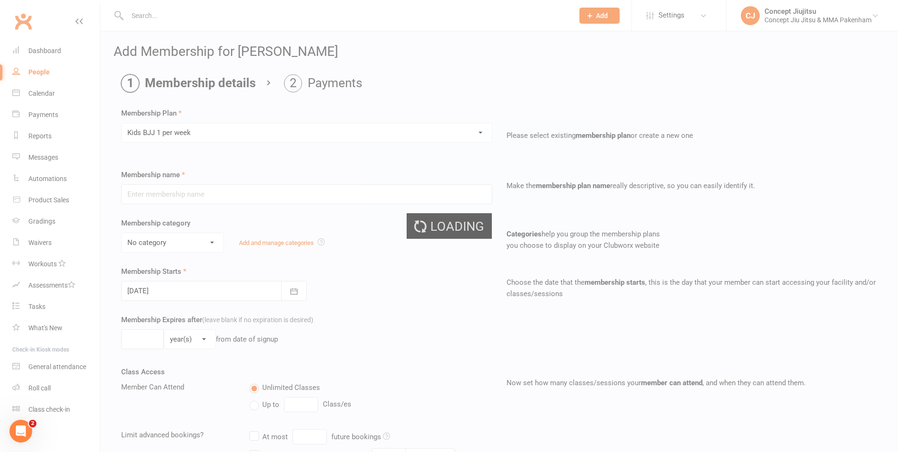
type input "Kids BJJ 1 per week"
select select "0"
type input "0"
type input "1"
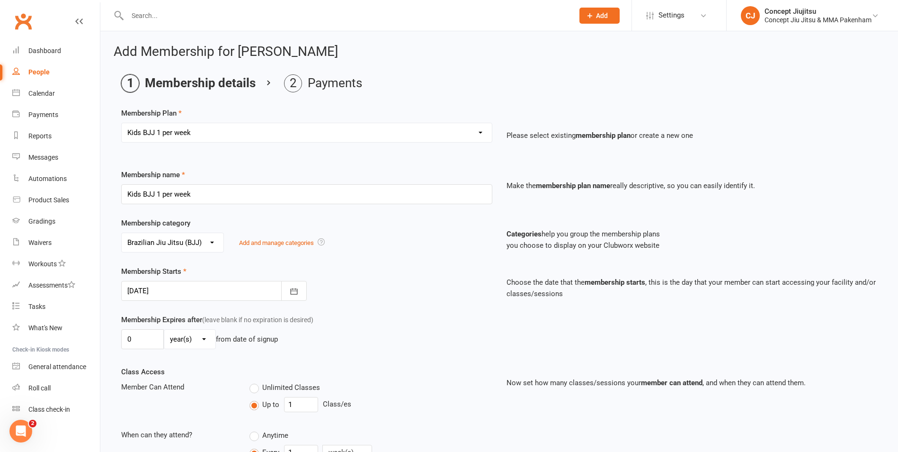
click at [147, 289] on div at bounding box center [214, 291] width 186 height 20
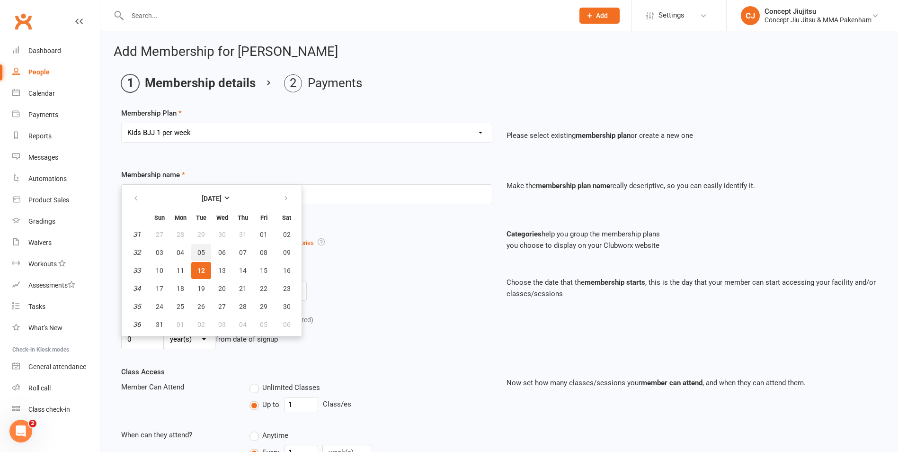
click at [199, 244] on button "05" at bounding box center [201, 252] width 20 height 17
type input "05 Aug 2025"
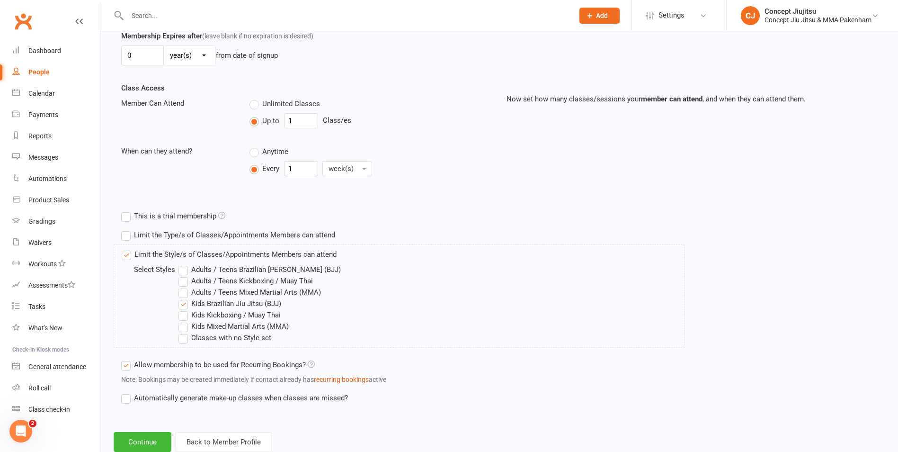
scroll to position [311, 0]
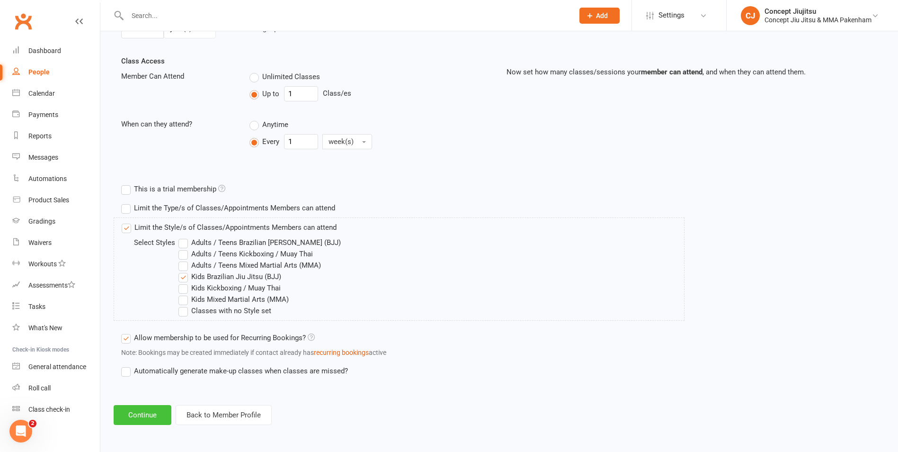
click at [144, 415] on button "Continue" at bounding box center [143, 415] width 58 height 20
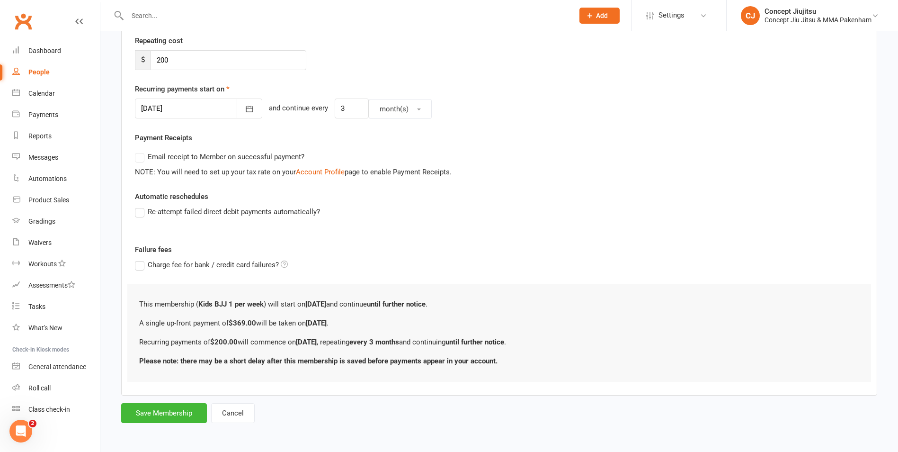
scroll to position [0, 0]
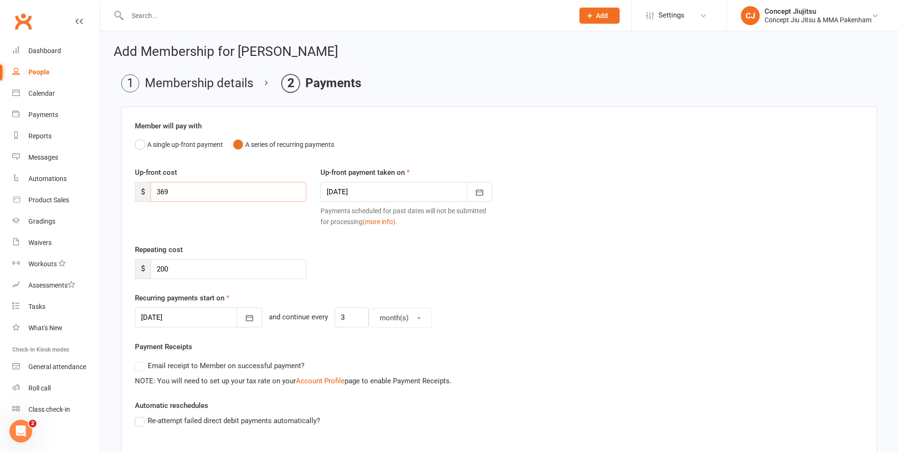
drag, startPoint x: 181, startPoint y: 191, endPoint x: 96, endPoint y: 197, distance: 85.4
click at [102, 191] on div "Add Membership for George McLaren Membership details Payments Member will pay w…" at bounding box center [499, 339] width 798 height 616
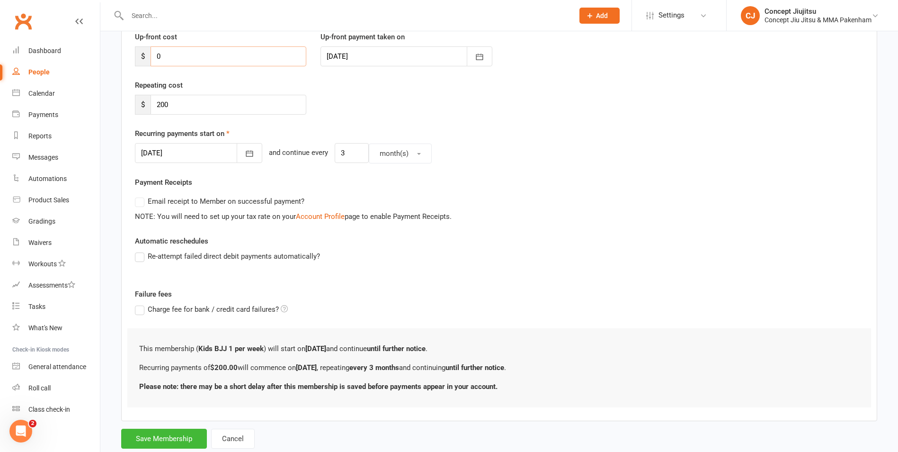
scroll to position [114, 0]
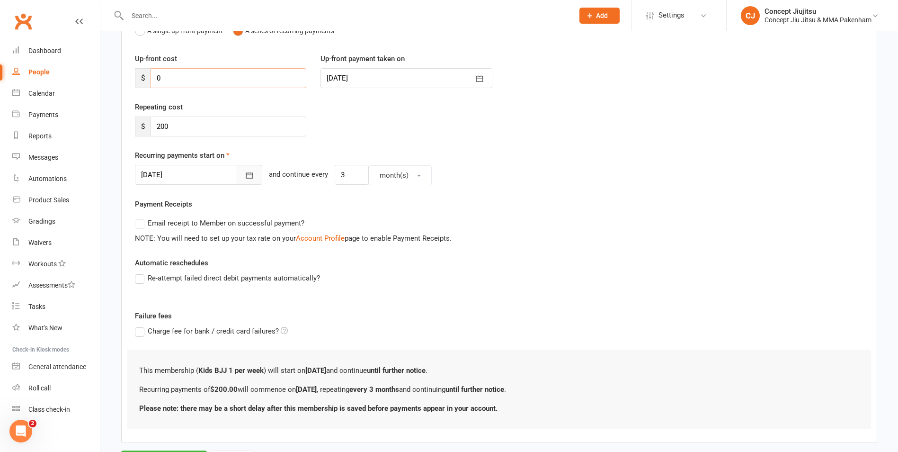
type input "0"
click at [246, 175] on icon "button" at bounding box center [249, 175] width 7 height 6
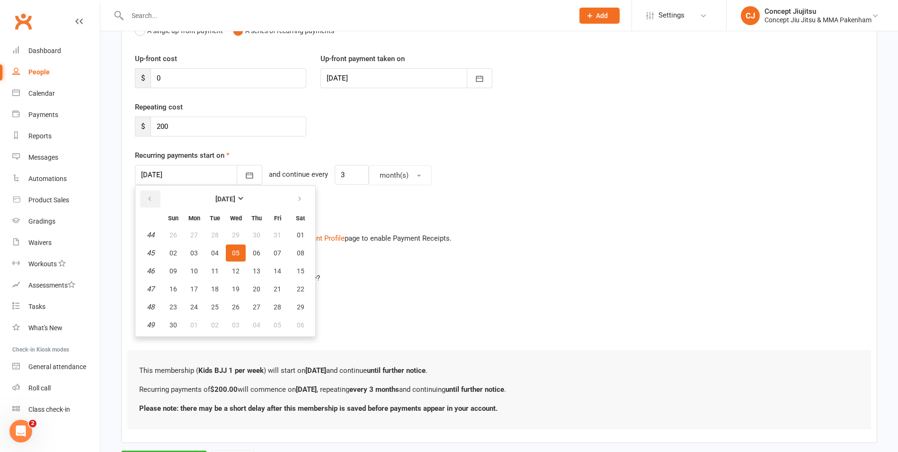
click at [153, 196] on button "button" at bounding box center [150, 198] width 20 height 17
click at [197, 251] on span "06" at bounding box center [194, 253] width 8 height 8
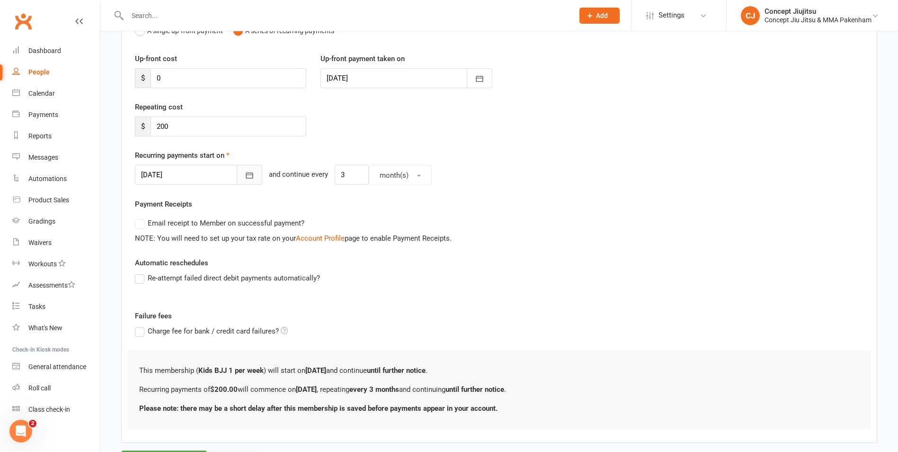
click at [245, 170] on icon "button" at bounding box center [249, 174] width 9 height 9
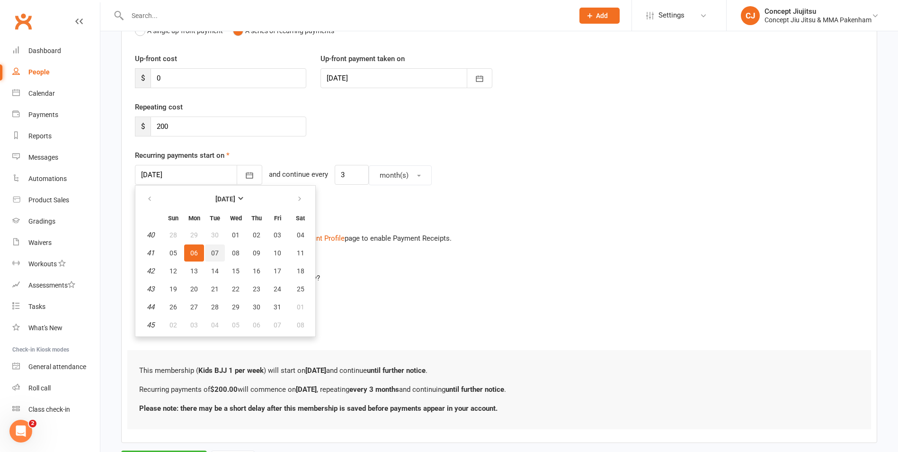
click at [215, 252] on span "07" at bounding box center [215, 253] width 8 height 8
type input "07 Oct 2025"
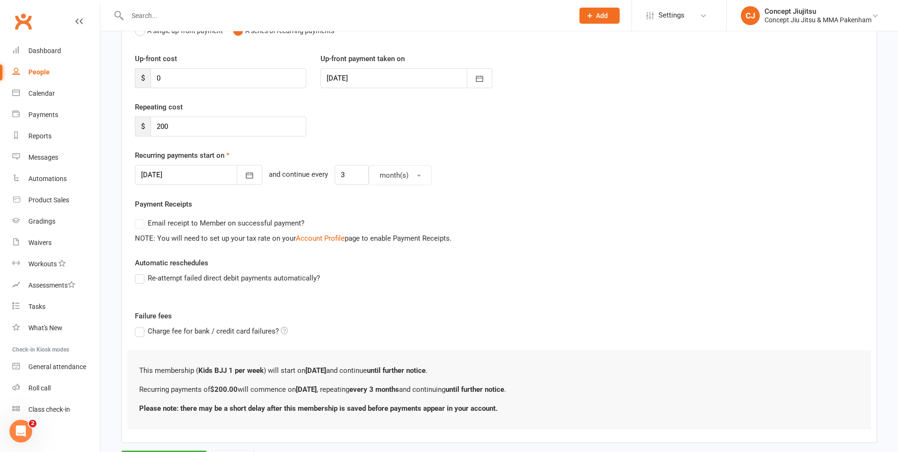
scroll to position [161, 0]
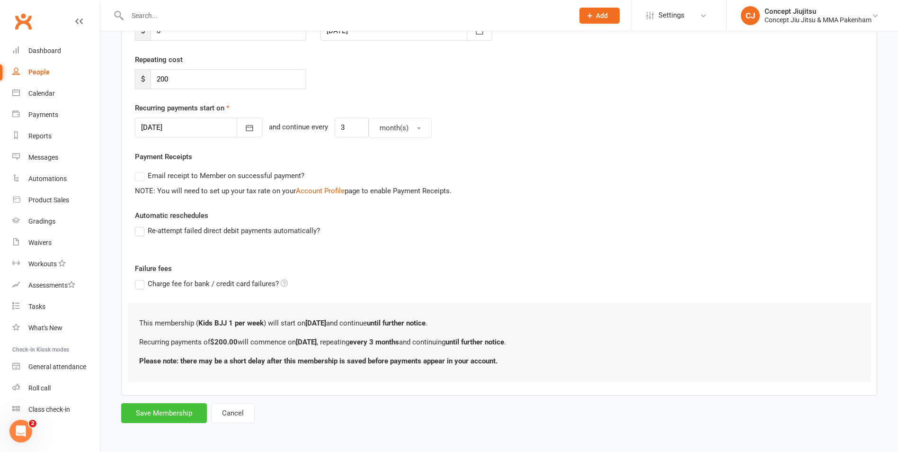
click at [172, 413] on button "Save Membership" at bounding box center [164, 413] width 86 height 20
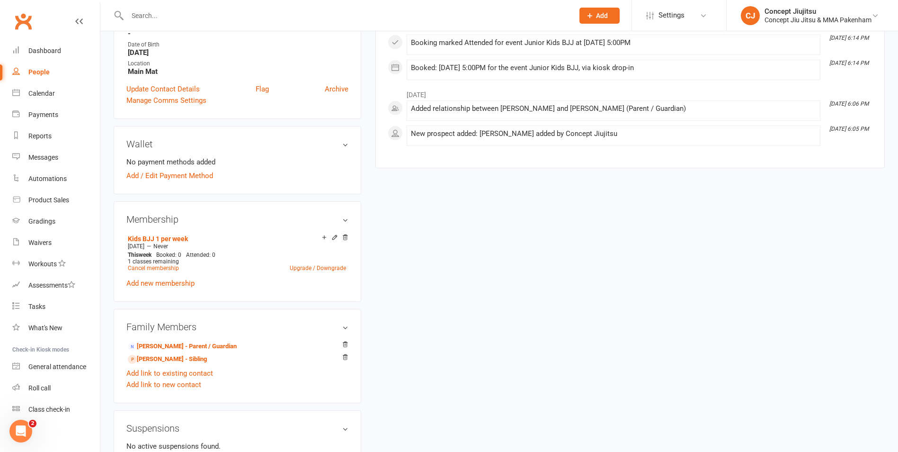
scroll to position [237, 0]
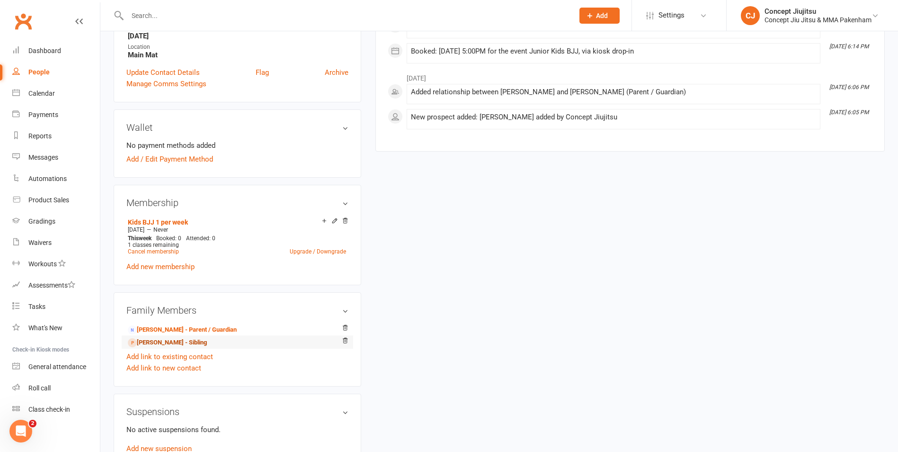
click at [169, 345] on link "Sophie McLaren - Sibling" at bounding box center [167, 343] width 79 height 10
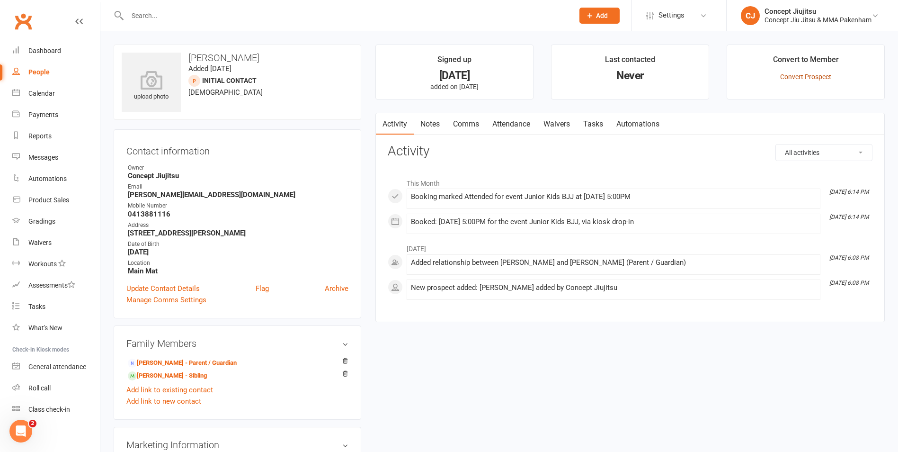
click at [792, 73] on link "Convert Prospect" at bounding box center [805, 77] width 51 height 8
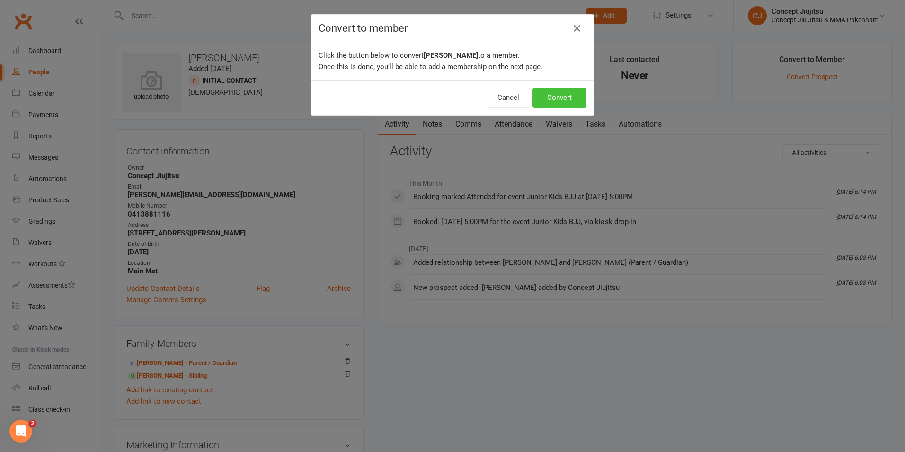
click at [557, 99] on button "Convert" at bounding box center [560, 98] width 54 height 20
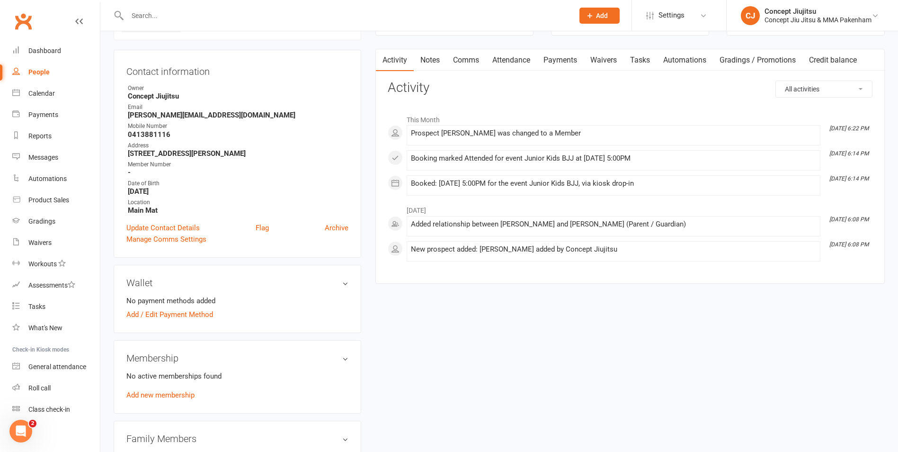
scroll to position [142, 0]
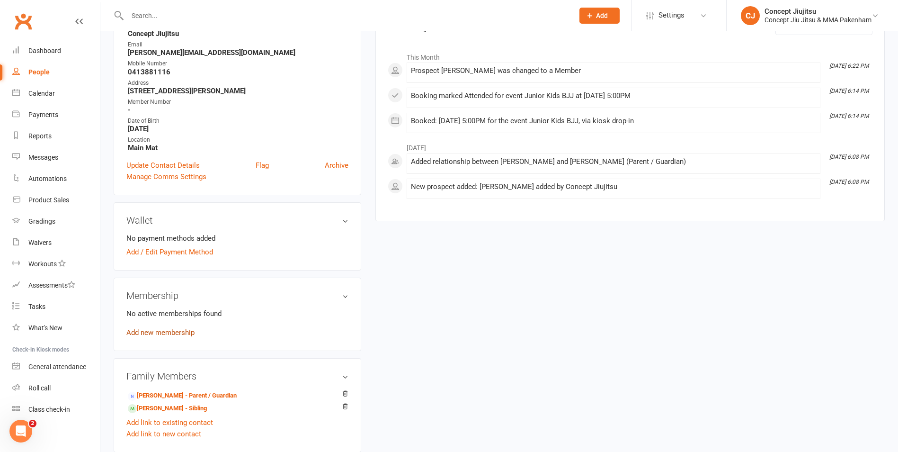
click at [148, 332] on link "Add new membership" at bounding box center [160, 332] width 68 height 9
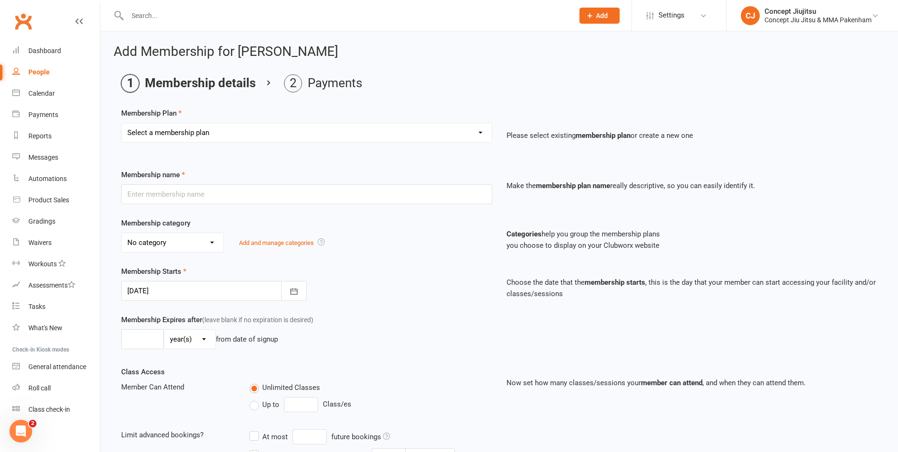
click at [205, 136] on select "Select a membership plan Create new Membership Plan Adults / Teens Kickboxing /…" at bounding box center [307, 132] width 370 height 19
select select "7"
click at [122, 123] on select "Select a membership plan Create new Membership Plan Adults / Teens Kickboxing /…" at bounding box center [307, 132] width 370 height 19
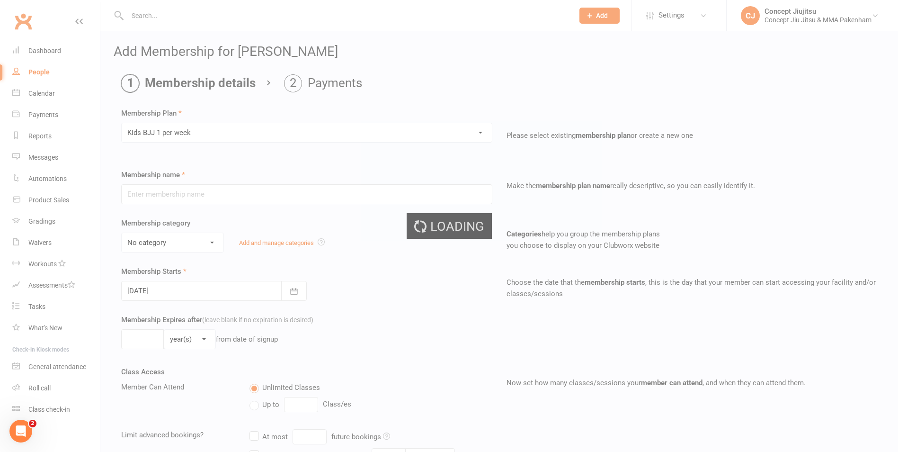
type input "Kids BJJ 1 per week"
select select "0"
type input "0"
type input "1"
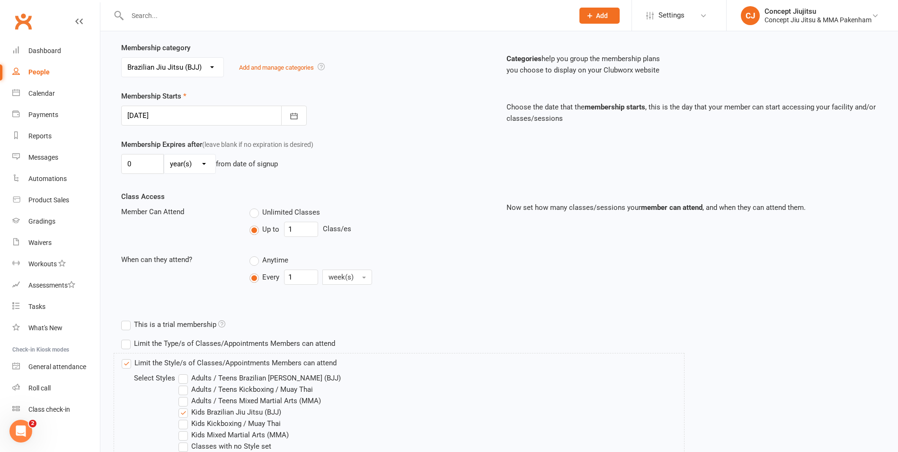
scroll to position [47, 0]
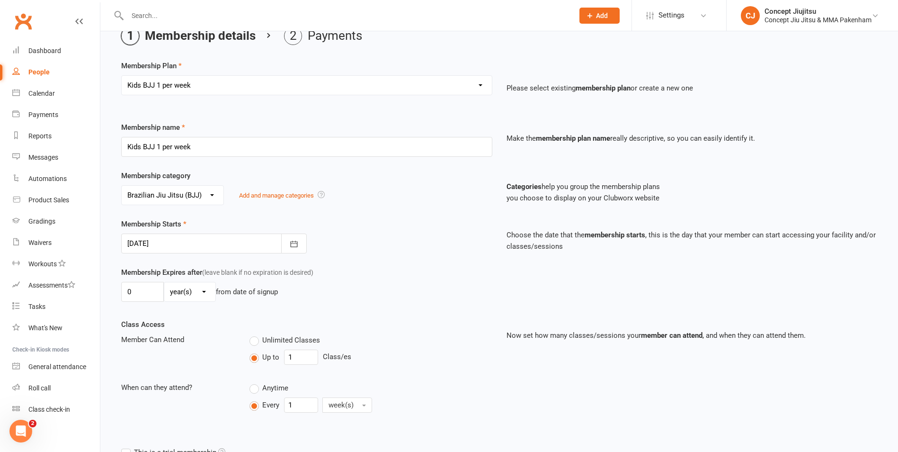
click at [159, 235] on div at bounding box center [214, 243] width 186 height 20
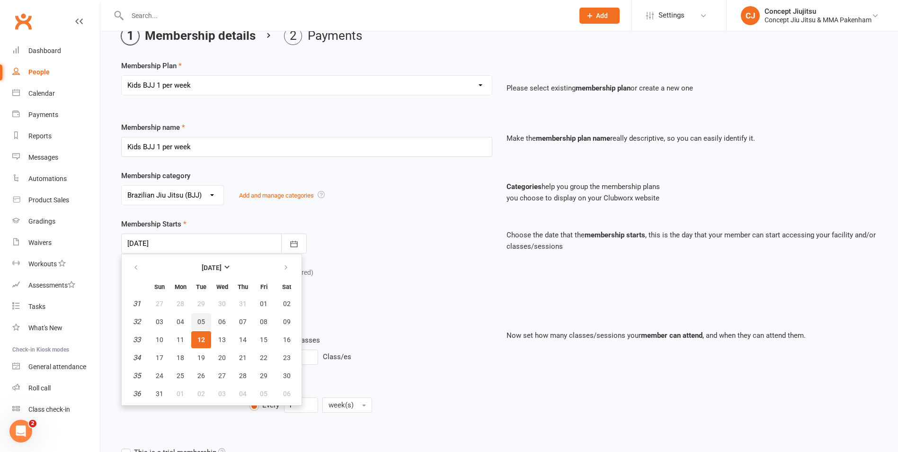
click at [199, 322] on span "05" at bounding box center [201, 322] width 8 height 8
type input "05 Aug 2025"
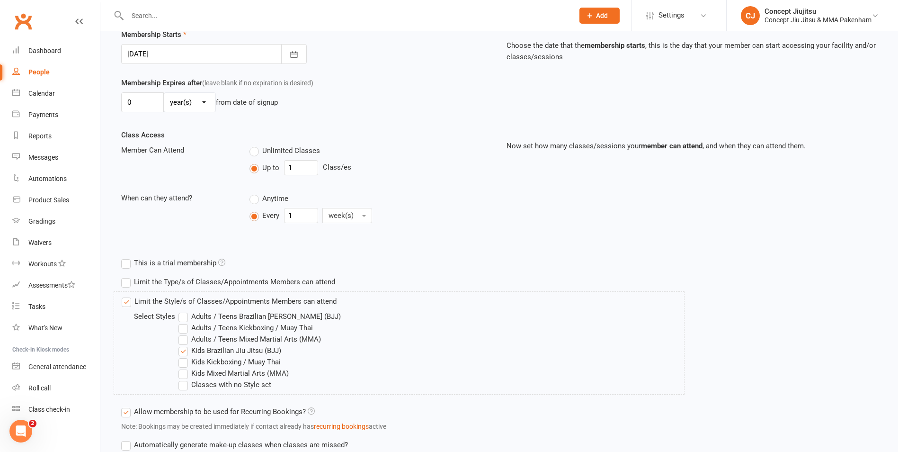
scroll to position [311, 0]
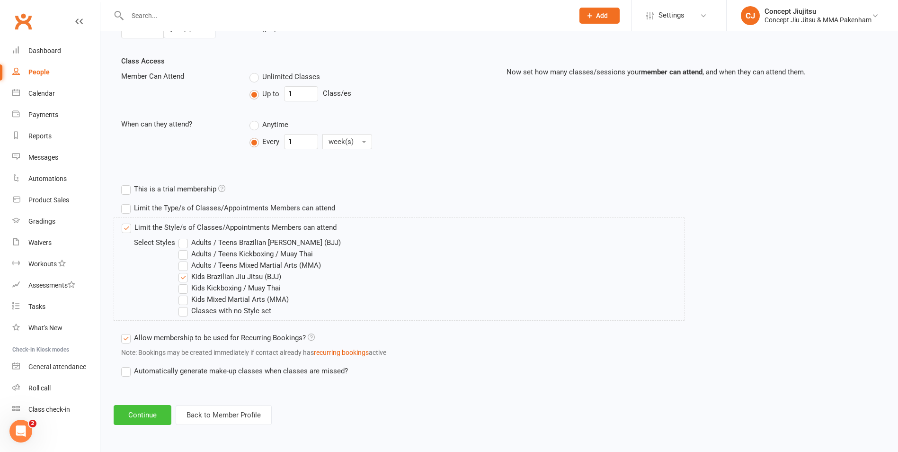
click at [143, 421] on button "Continue" at bounding box center [143, 415] width 58 height 20
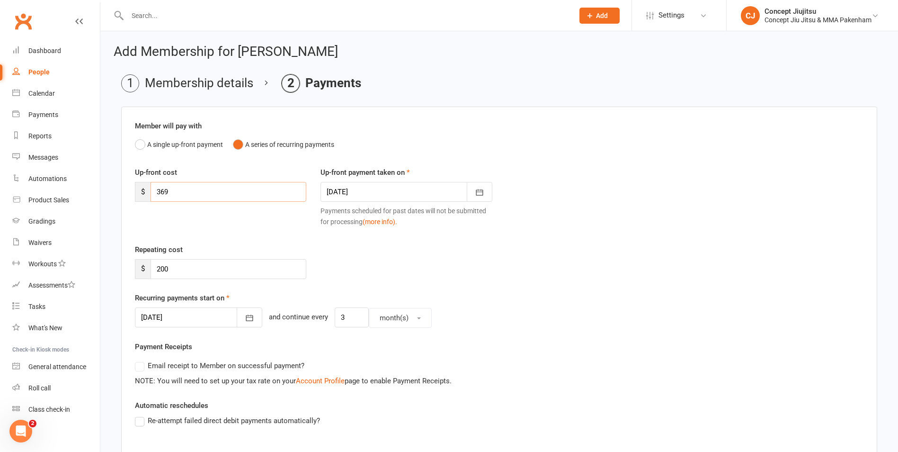
drag, startPoint x: 179, startPoint y: 186, endPoint x: 118, endPoint y: 185, distance: 60.6
click at [118, 185] on main "Membership details Payments Member will pay with A single up-front payment A se…" at bounding box center [499, 352] width 771 height 557
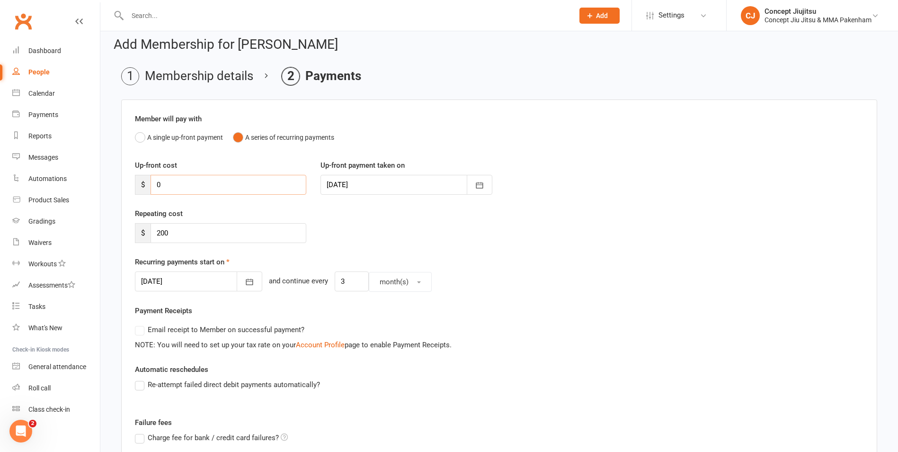
scroll to position [47, 0]
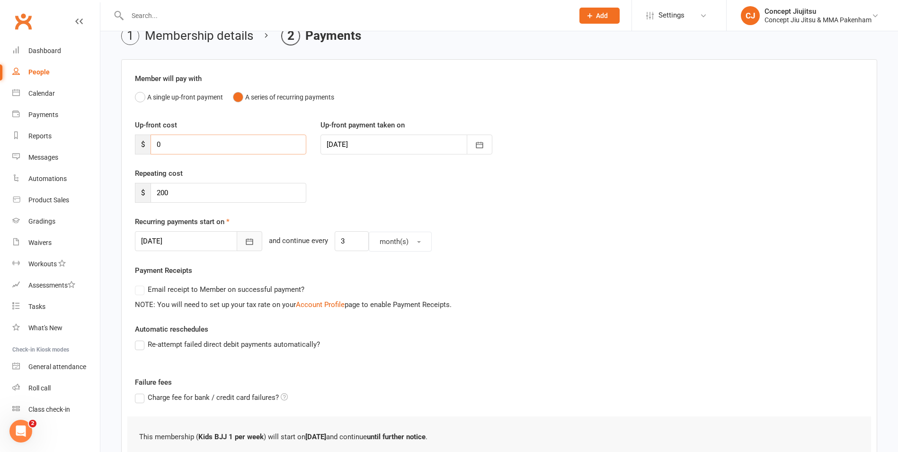
type input "0"
click at [245, 239] on icon "button" at bounding box center [249, 241] width 9 height 9
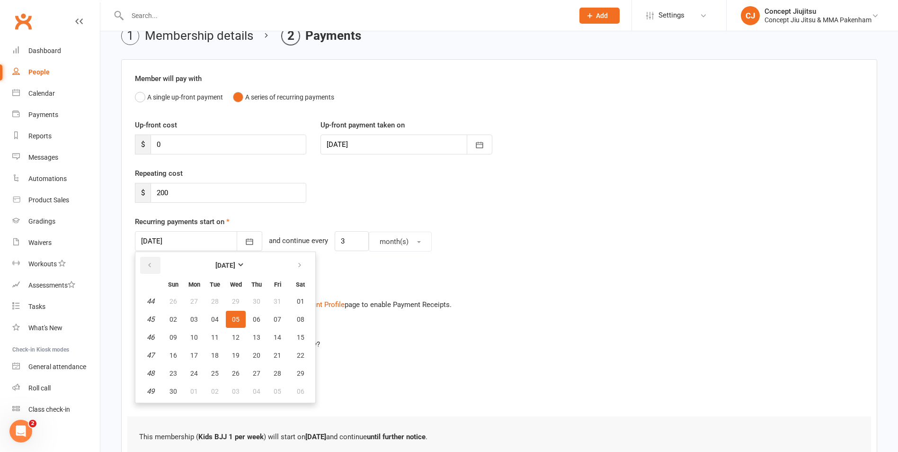
click at [147, 264] on icon "button" at bounding box center [149, 265] width 7 height 8
click at [214, 318] on span "07" at bounding box center [215, 319] width 8 height 8
type input "07 Oct 2025"
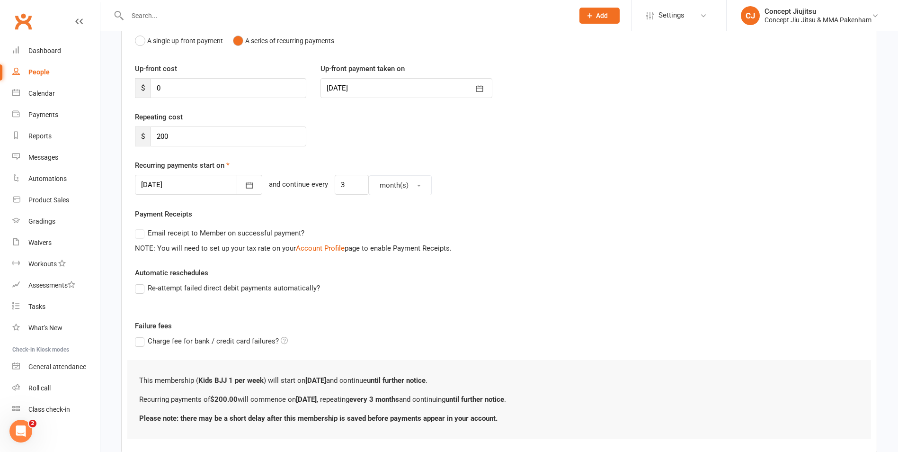
scroll to position [161, 0]
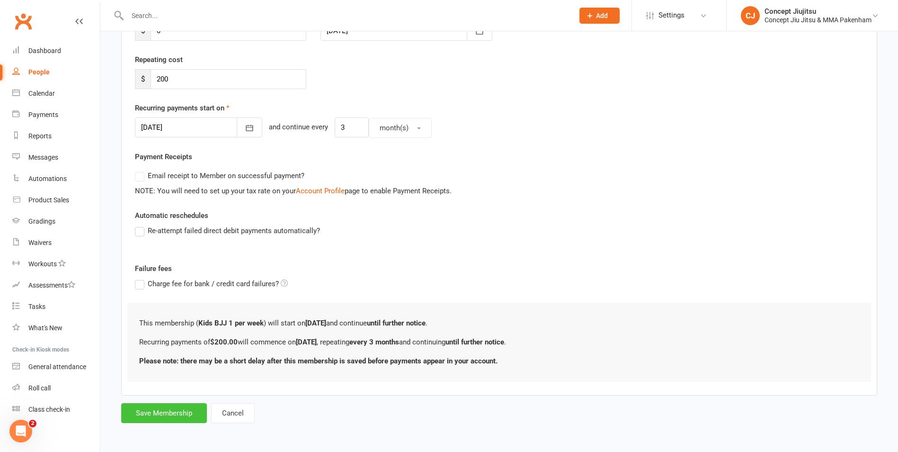
click at [163, 416] on button "Save Membership" at bounding box center [164, 413] width 86 height 20
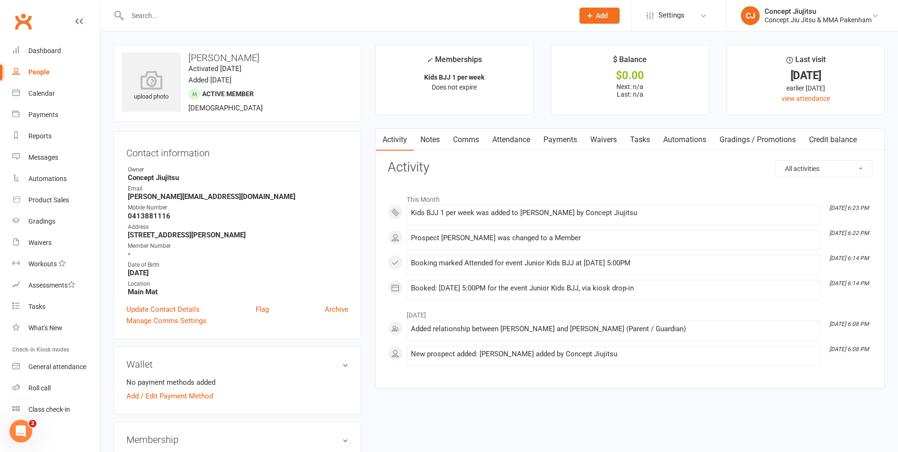
click at [139, 12] on input "text" at bounding box center [346, 15] width 443 height 13
click at [151, 13] on input "text" at bounding box center [346, 15] width 443 height 13
click at [149, 11] on input "text" at bounding box center [346, 15] width 443 height 13
type input "arya"
click at [165, 43] on div "Arya Brown" at bounding box center [162, 42] width 53 height 14
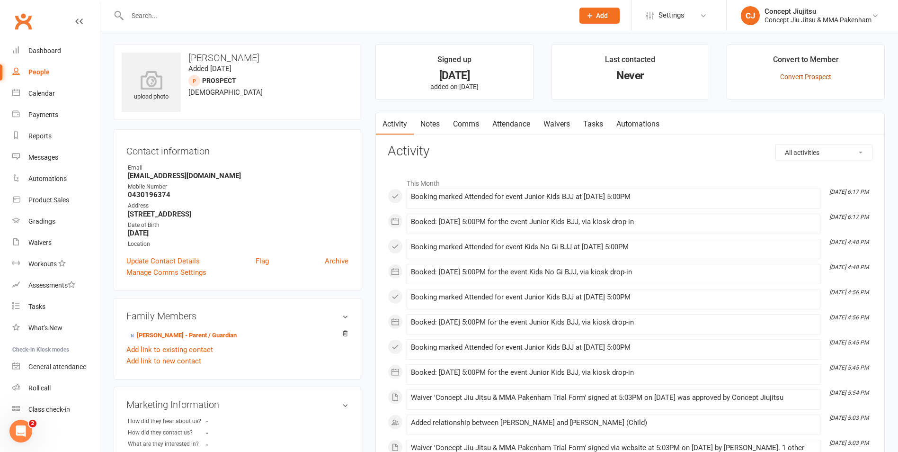
click at [797, 76] on link "Convert Prospect" at bounding box center [805, 77] width 51 height 8
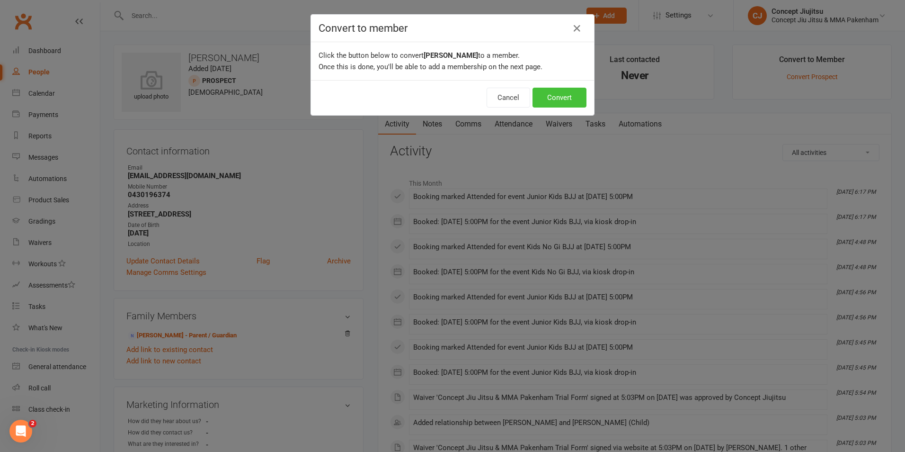
click at [551, 94] on button "Convert" at bounding box center [560, 98] width 54 height 20
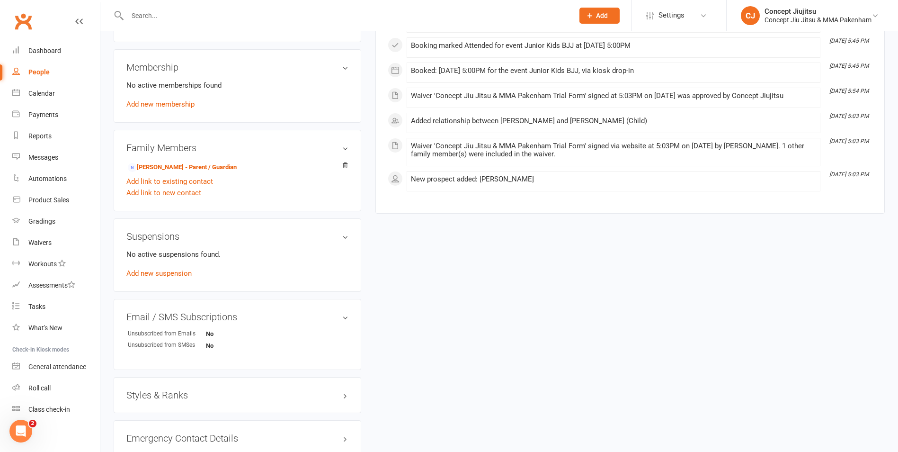
scroll to position [379, 0]
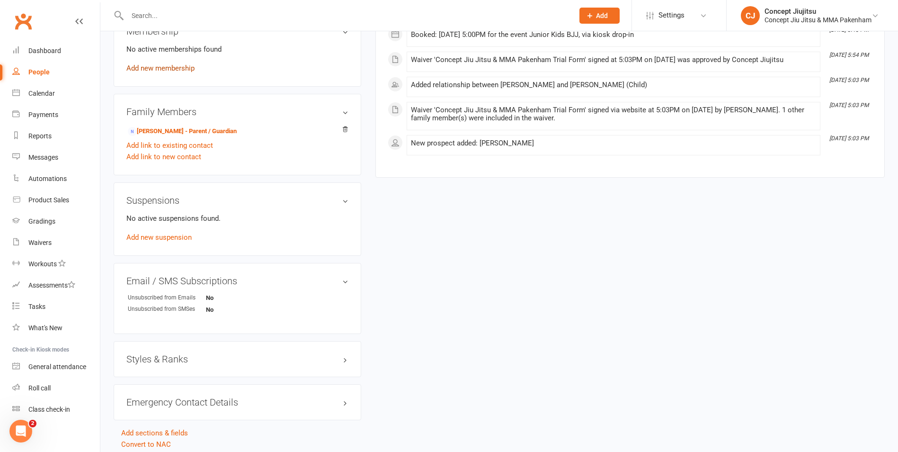
click at [157, 68] on link "Add new membership" at bounding box center [160, 68] width 68 height 9
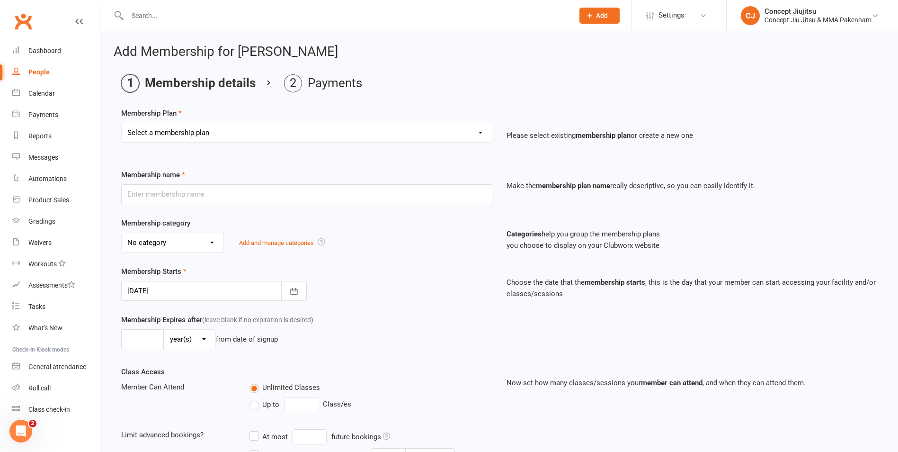
click at [161, 133] on select "Select a membership plan Create new Membership Plan Adults / Teens Kickboxing /…" at bounding box center [307, 132] width 370 height 19
select select "0"
click at [122, 123] on select "Select a membership plan Create new Membership Plan Adults / Teens Kickboxing /…" at bounding box center [307, 132] width 370 height 19
click at [167, 201] on input "text" at bounding box center [306, 194] width 371 height 20
click at [75, 19] on icon at bounding box center [79, 22] width 8 height 8
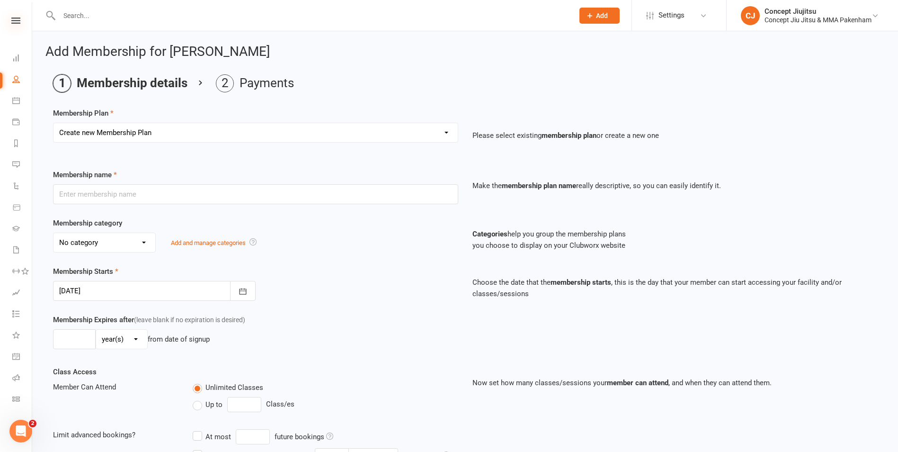
click at [13, 21] on icon at bounding box center [15, 21] width 9 height 6
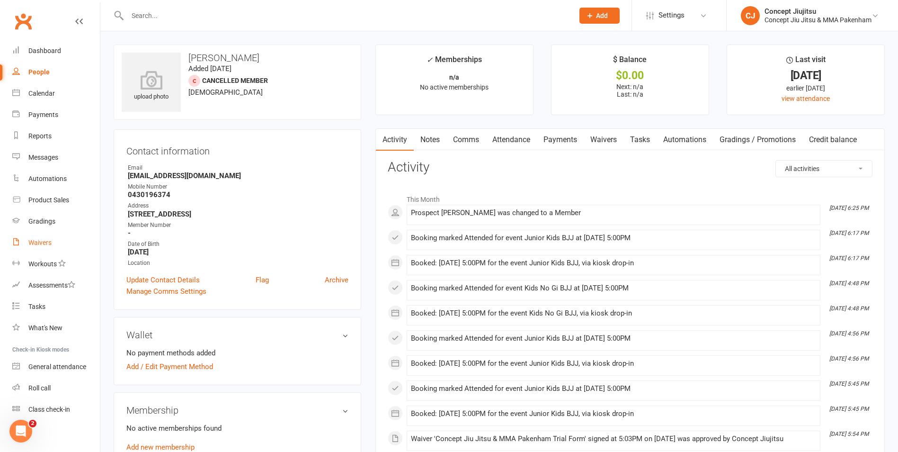
click at [47, 241] on div "Waivers" at bounding box center [39, 243] width 23 height 8
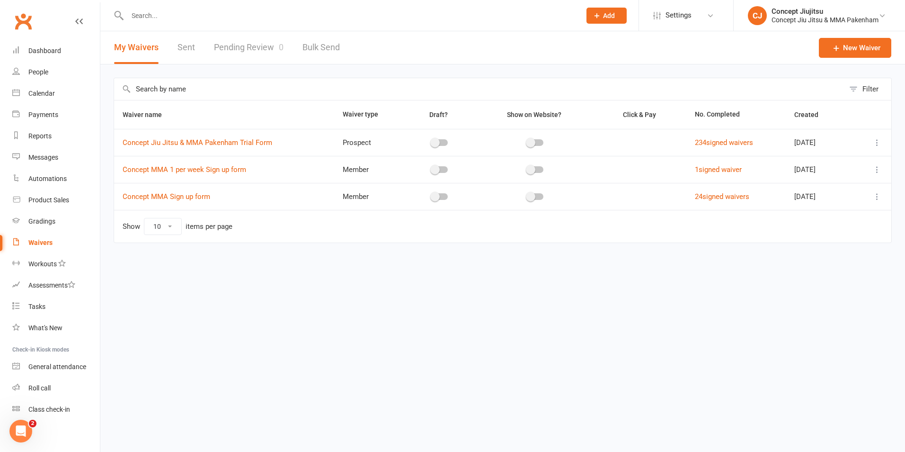
click at [257, 47] on link "Pending Review 0" at bounding box center [249, 47] width 70 height 33
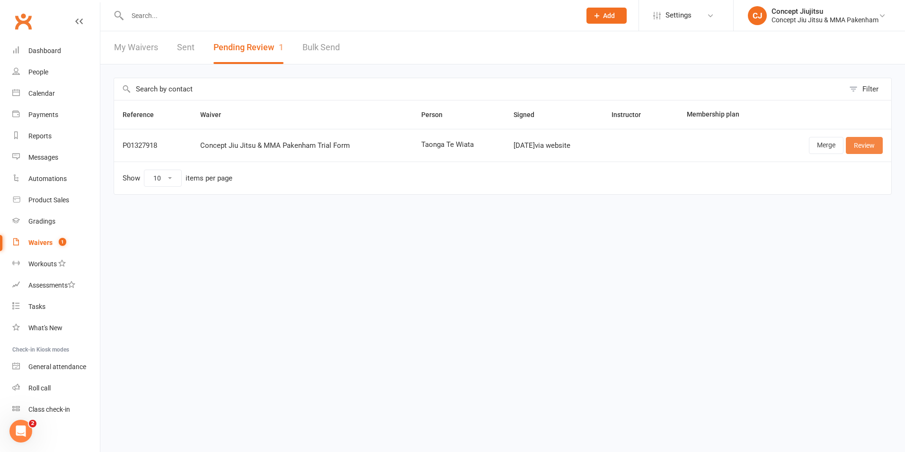
click at [866, 145] on link "Review" at bounding box center [864, 145] width 37 height 17
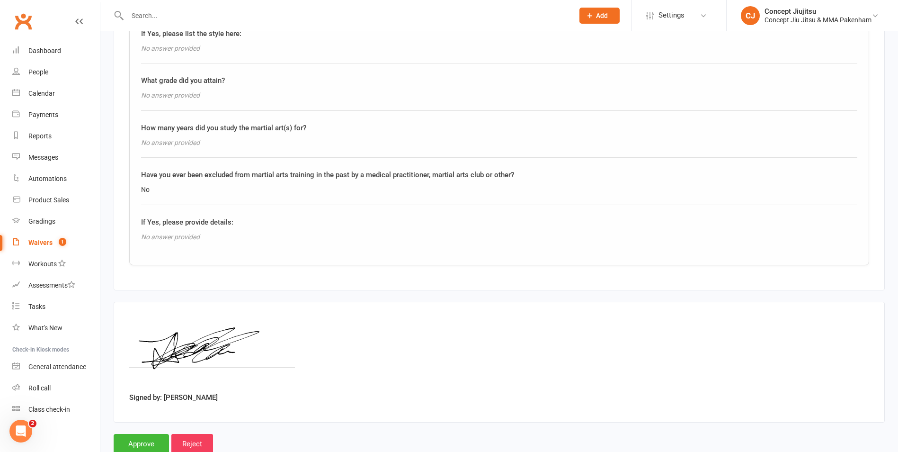
scroll to position [1109, 0]
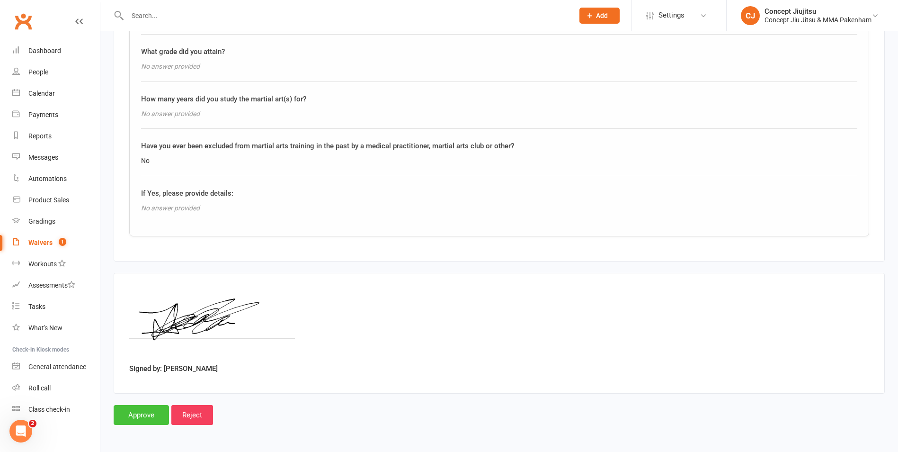
click at [151, 414] on input "Approve" at bounding box center [141, 415] width 55 height 20
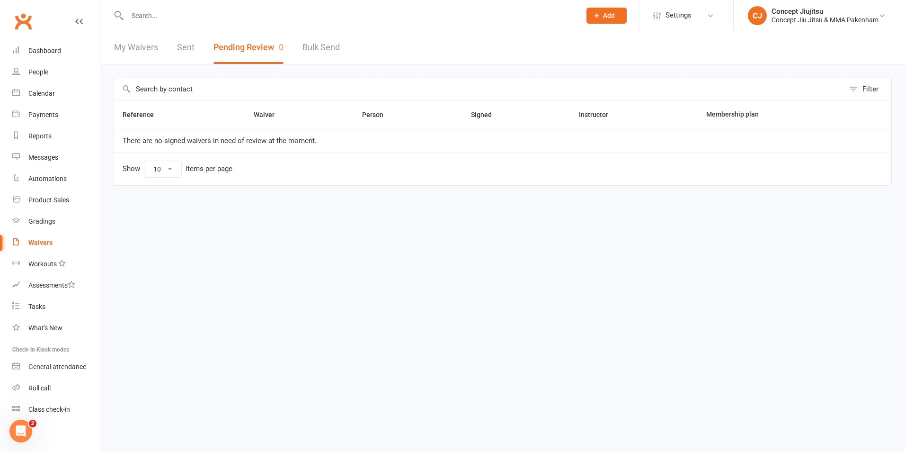
click at [157, 17] on input "text" at bounding box center [350, 15] width 450 height 13
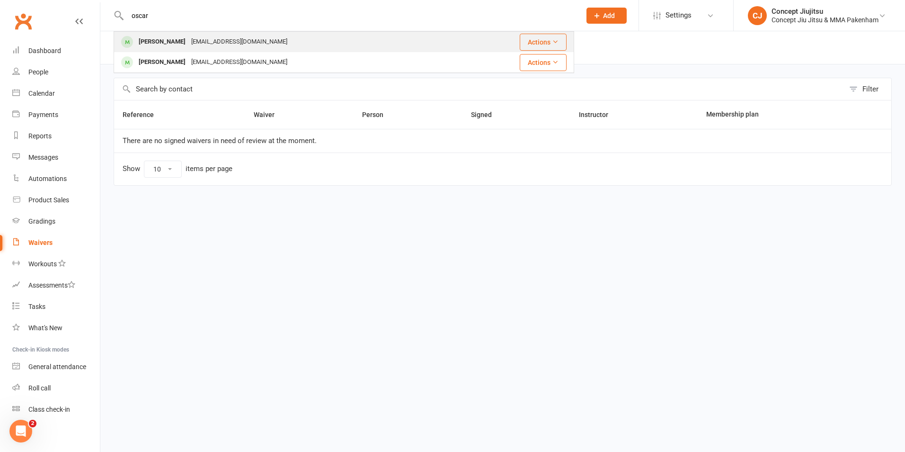
type input "oscar"
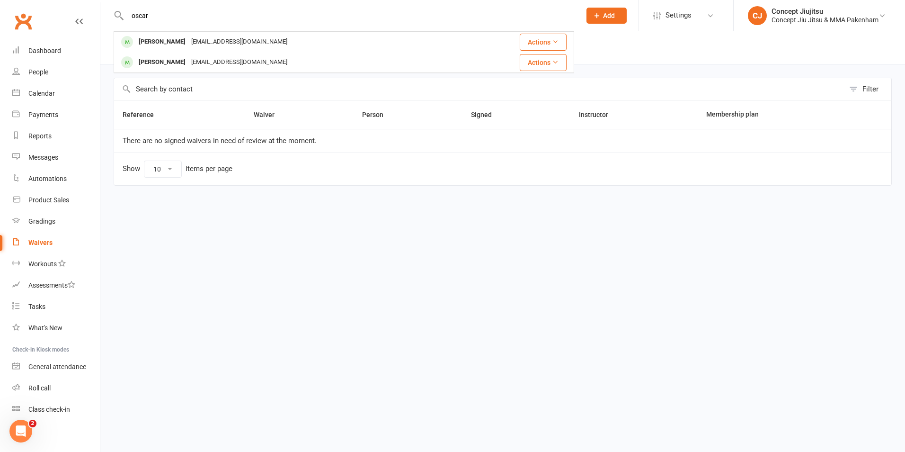
click at [214, 42] on div "[EMAIL_ADDRESS][DOMAIN_NAME]" at bounding box center [239, 42] width 102 height 14
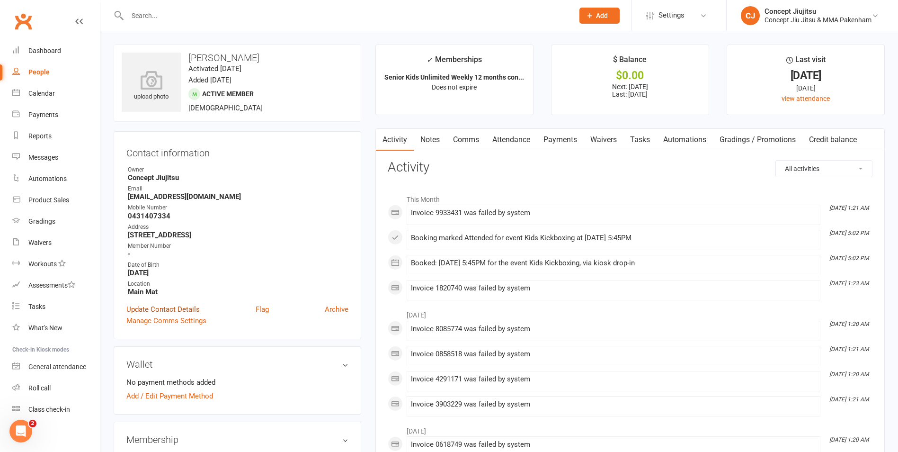
click at [168, 310] on link "Update Contact Details" at bounding box center [162, 309] width 73 height 11
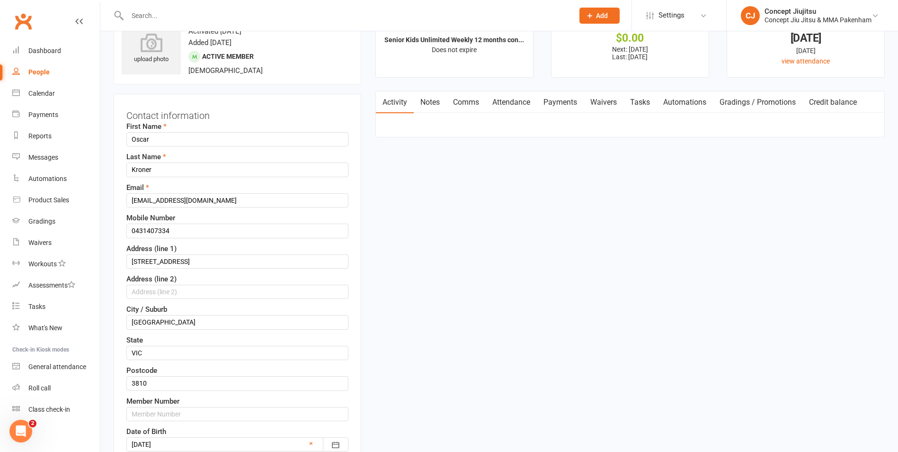
scroll to position [45, 0]
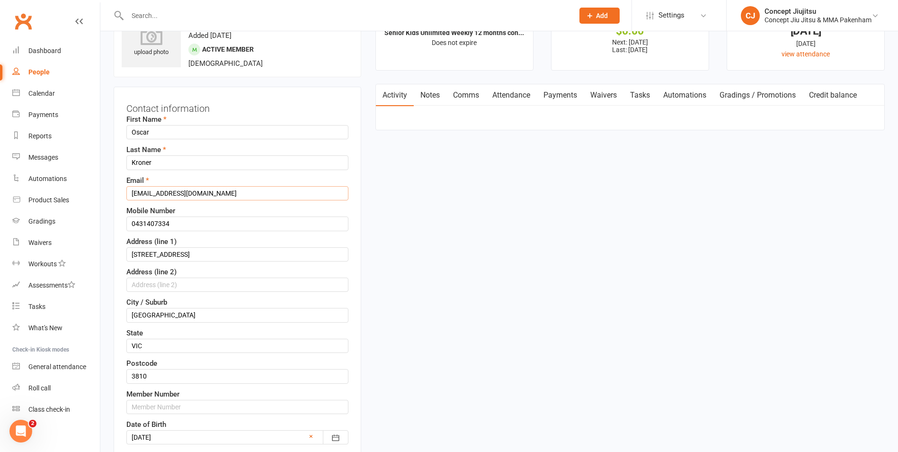
click at [203, 191] on input "[EMAIL_ADDRESS][DOMAIN_NAME]" at bounding box center [237, 193] width 222 height 14
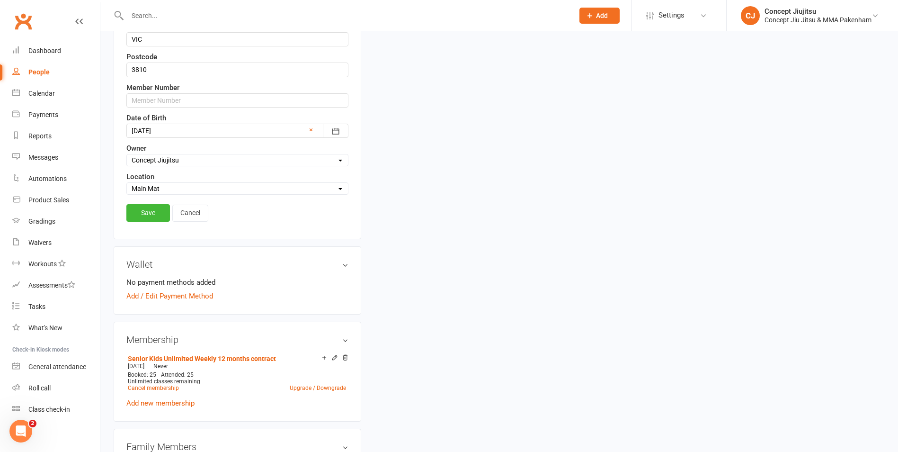
scroll to position [376, 0]
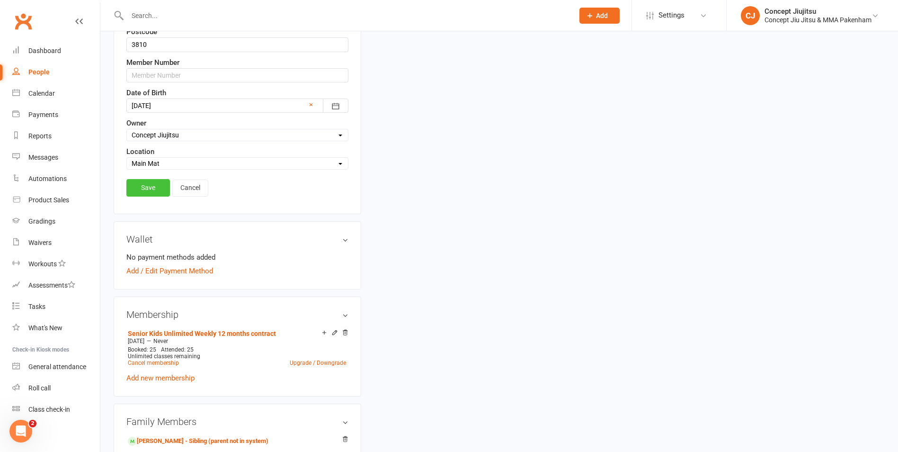
type input "taylorkrnr@hotmail.com.au"
click at [153, 187] on link "Save" at bounding box center [148, 187] width 44 height 17
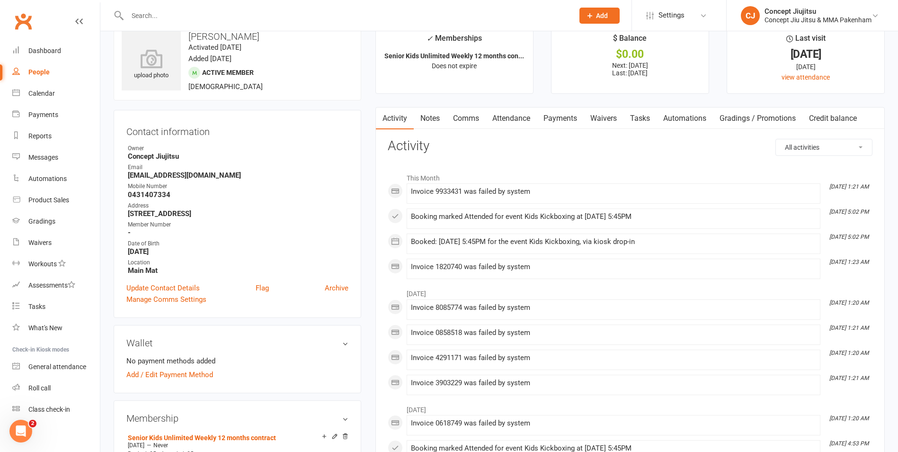
scroll to position [0, 0]
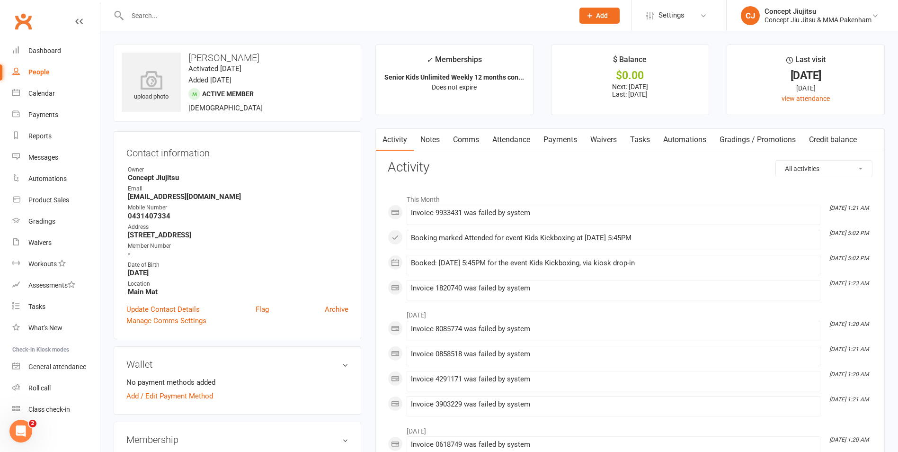
click at [150, 16] on input "text" at bounding box center [346, 15] width 443 height 13
click at [133, 19] on input "text" at bounding box center [346, 15] width 443 height 13
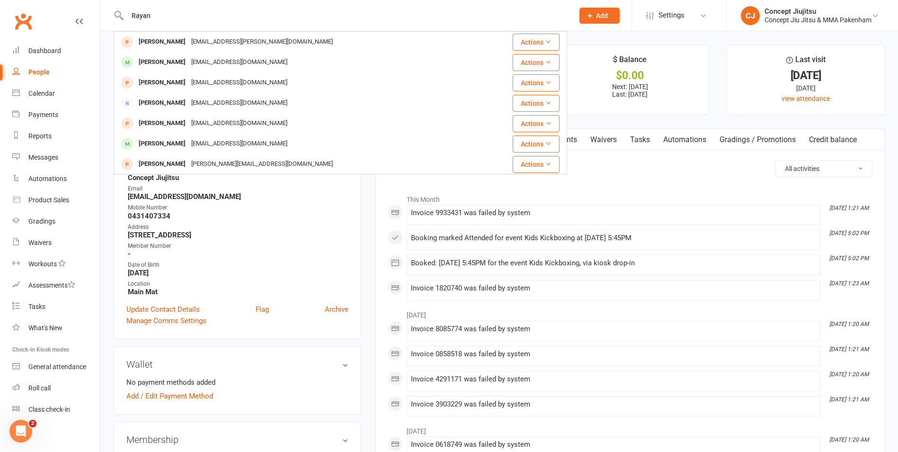
type input "Rayan"
